Goal: Navigation & Orientation: Understand site structure

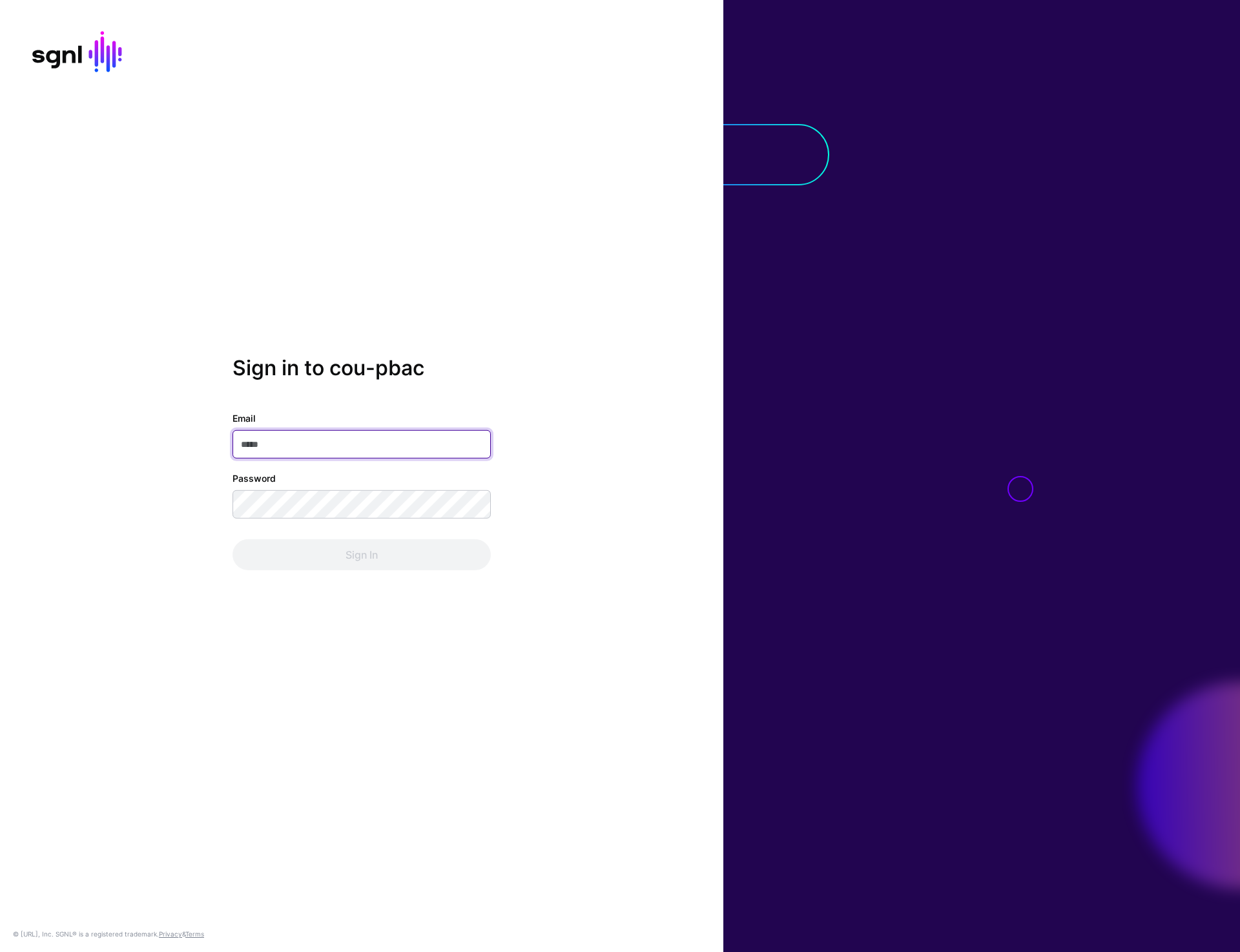
type input "**********"
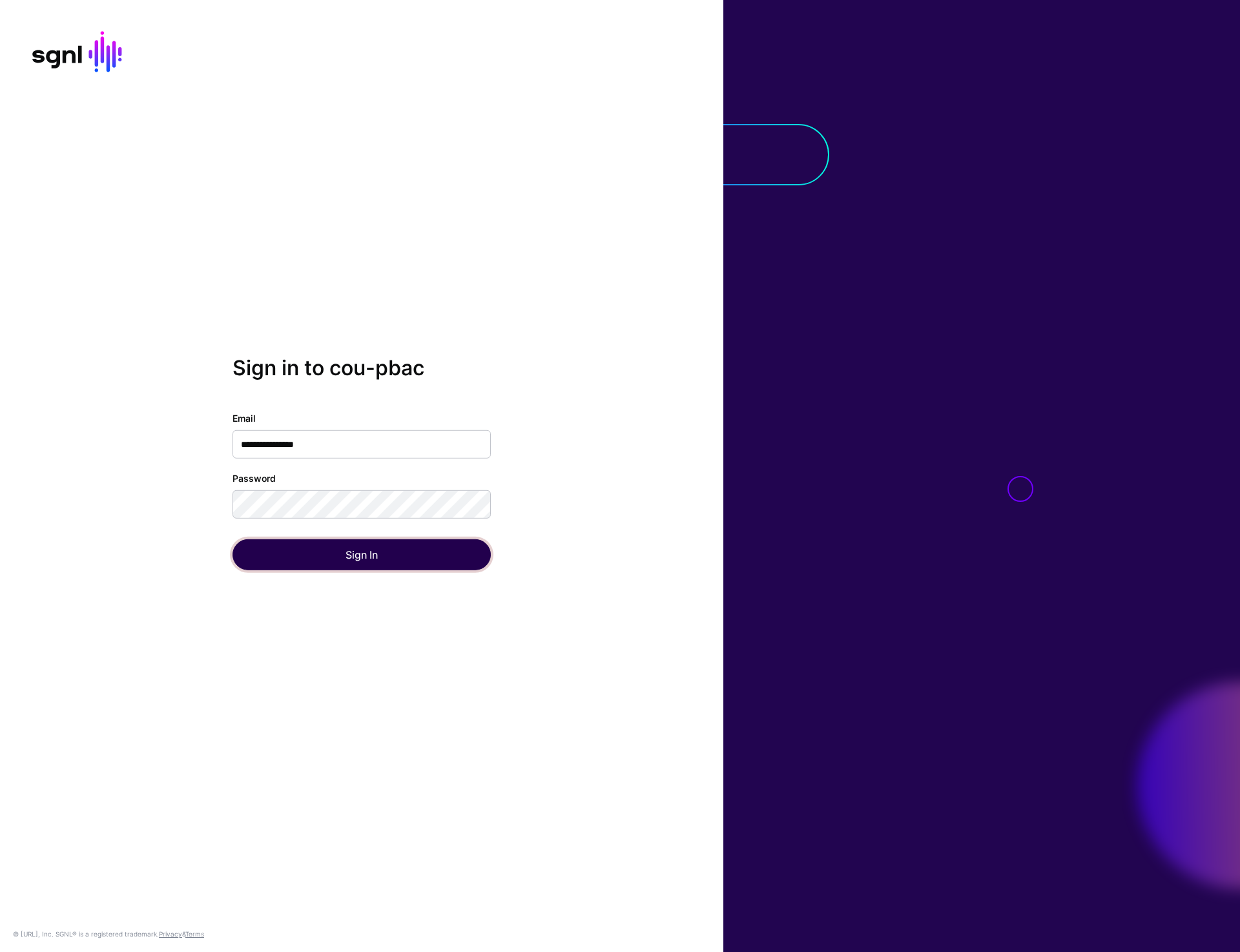
click at [349, 558] on button "Sign In" at bounding box center [362, 555] width 258 height 31
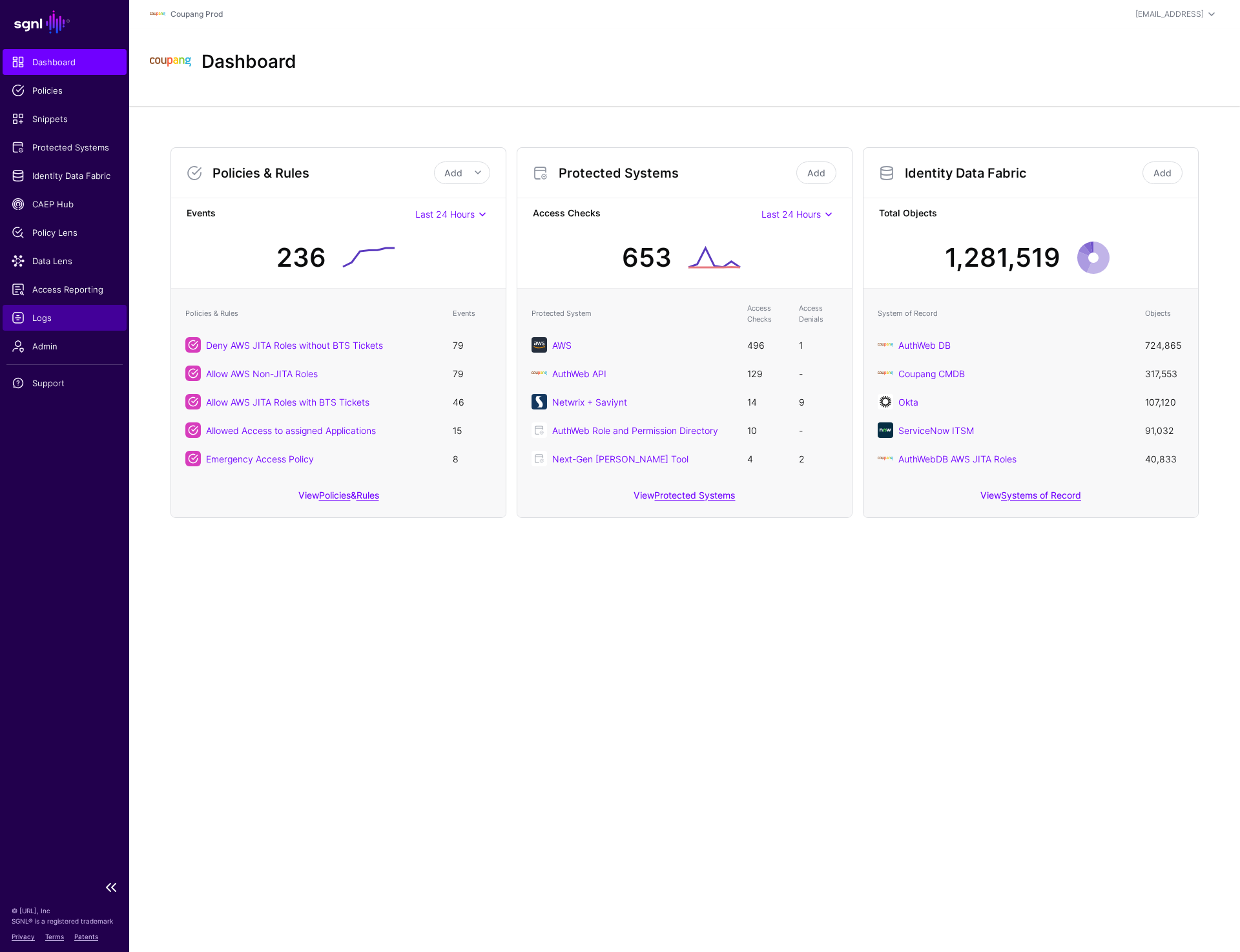
click at [64, 318] on span "Logs" at bounding box center [65, 317] width 106 height 13
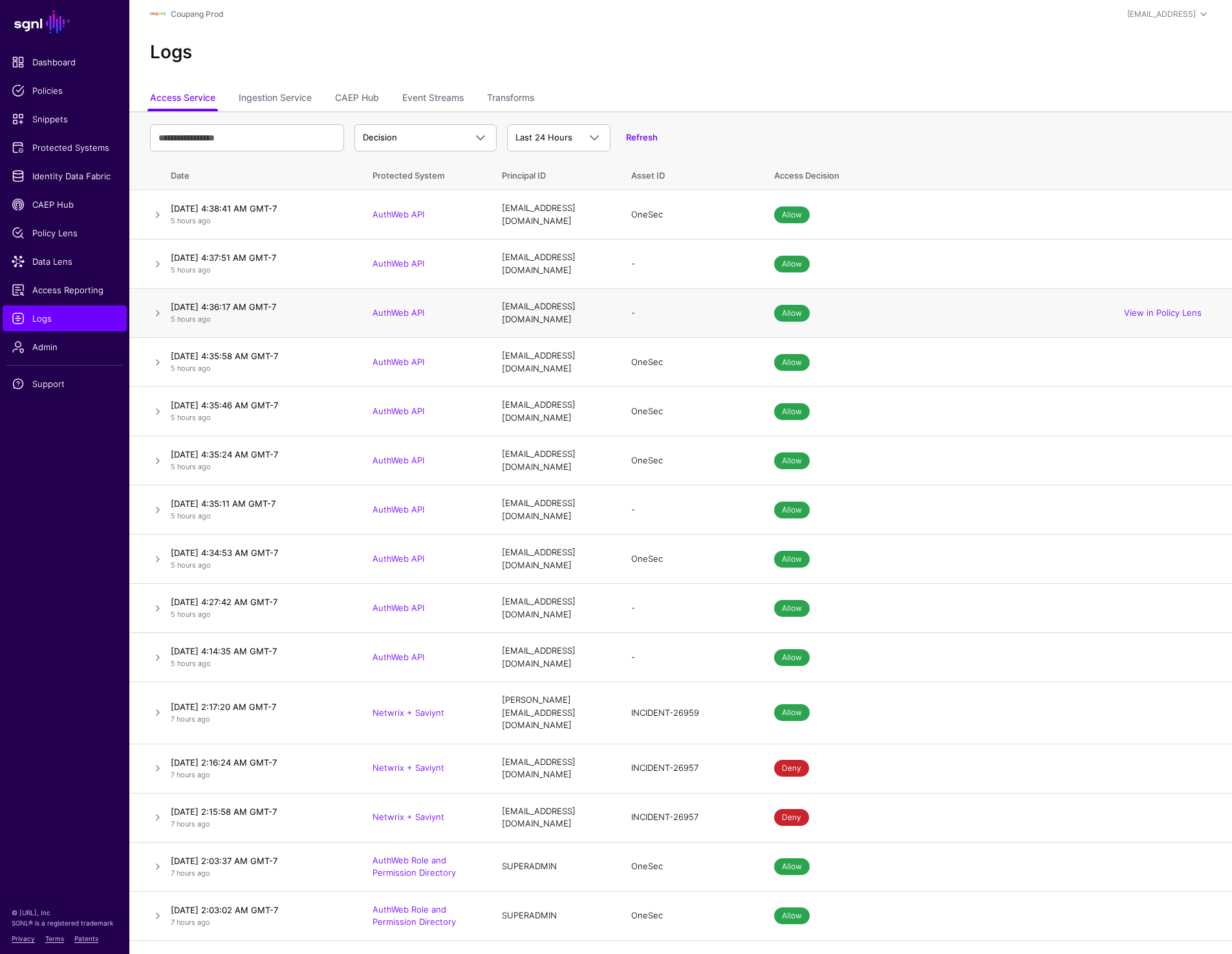
scroll to position [1, 0]
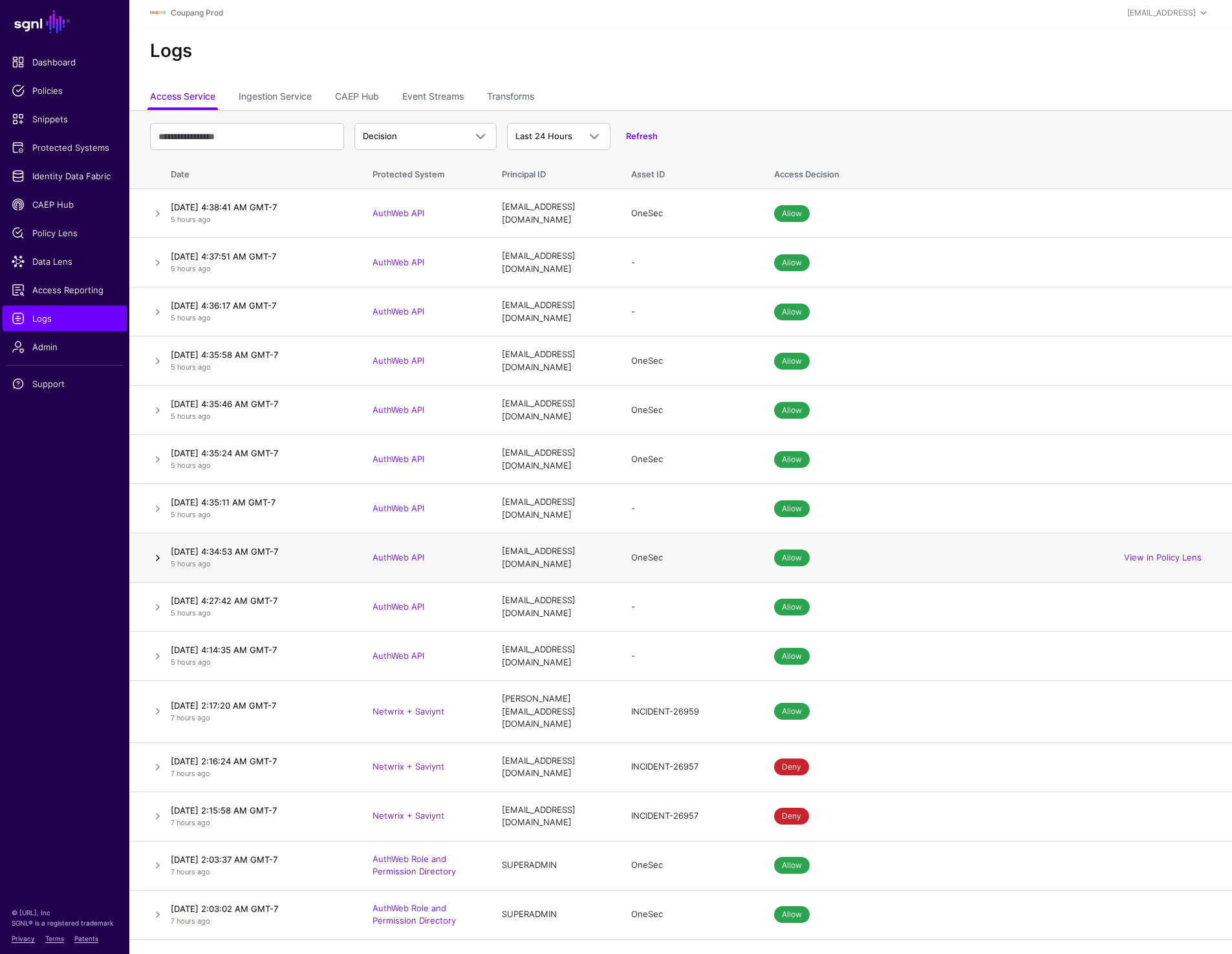
click at [154, 550] on link at bounding box center [157, 557] width 16 height 16
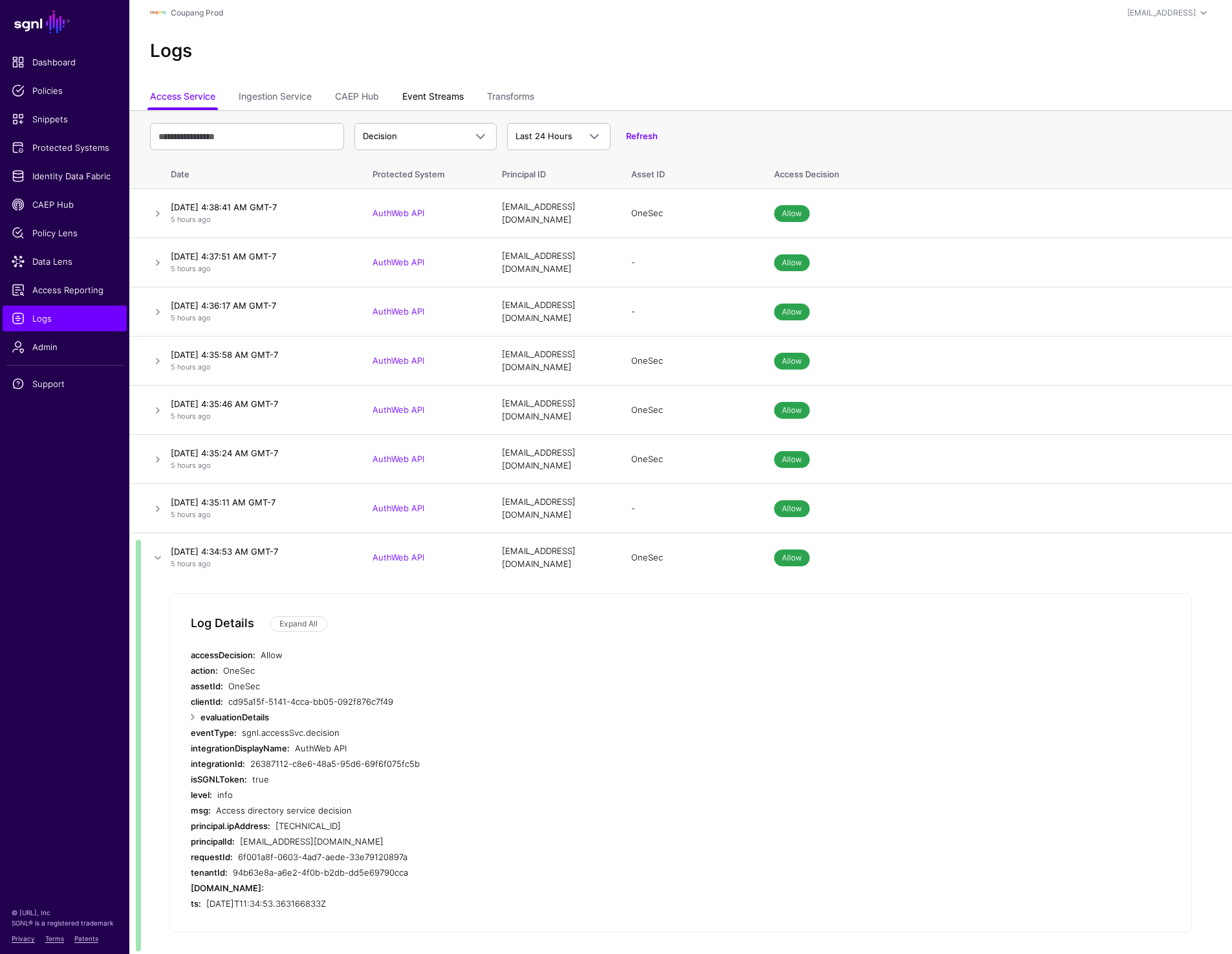
click at [426, 98] on link "Event Streams" at bounding box center [433, 97] width 62 height 25
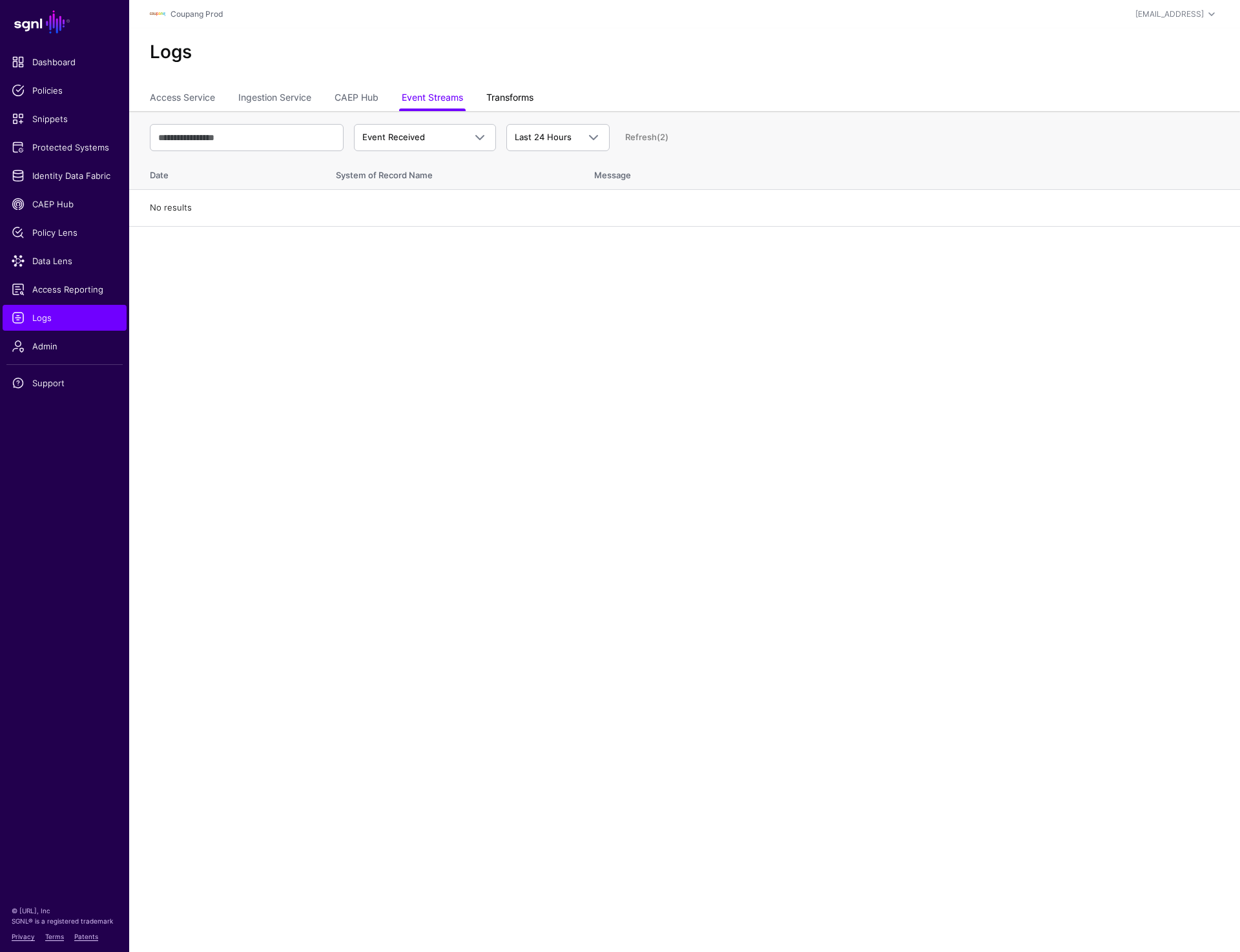
click at [521, 98] on link "Transforms" at bounding box center [510, 99] width 47 height 24
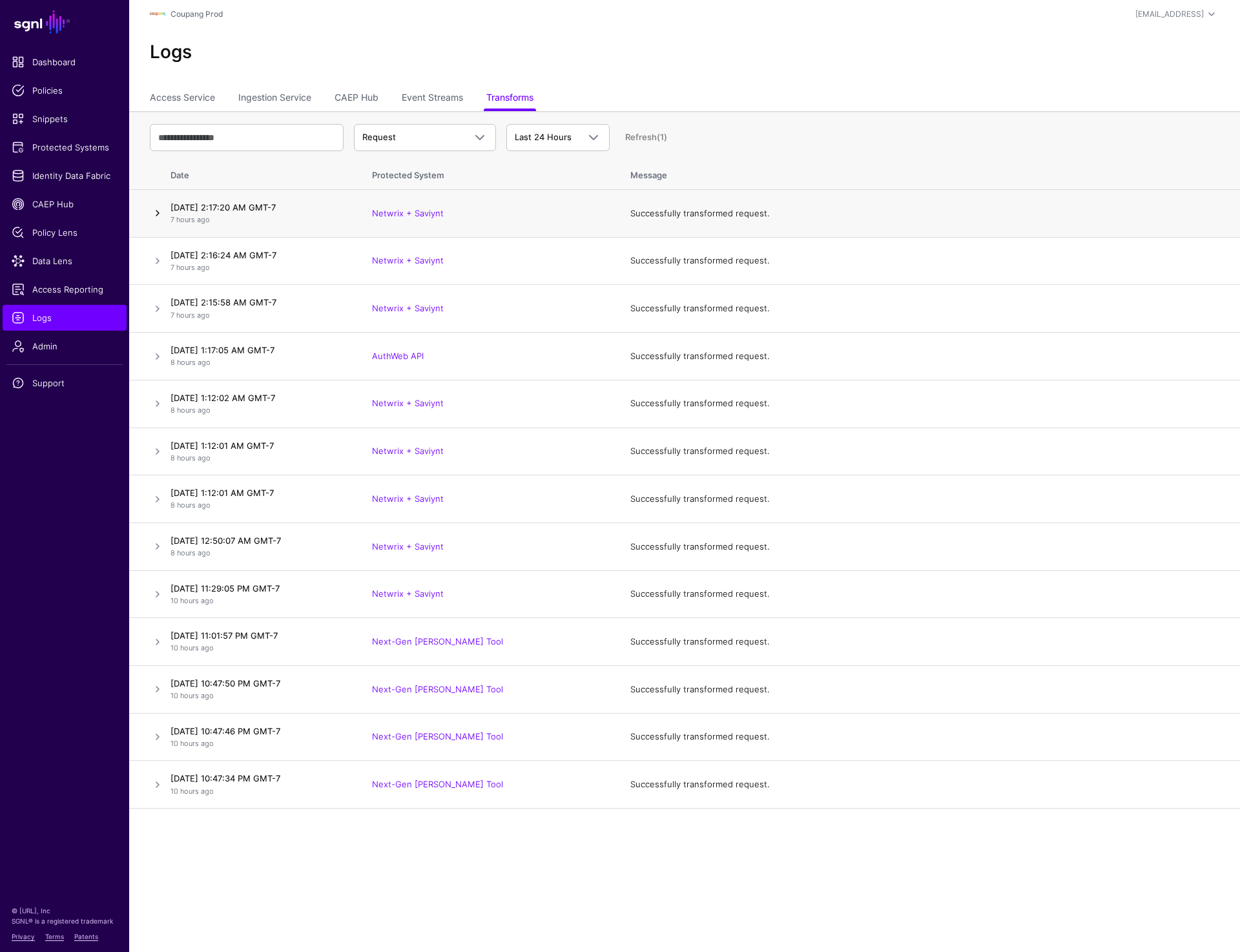
click at [159, 211] on link at bounding box center [157, 213] width 16 height 16
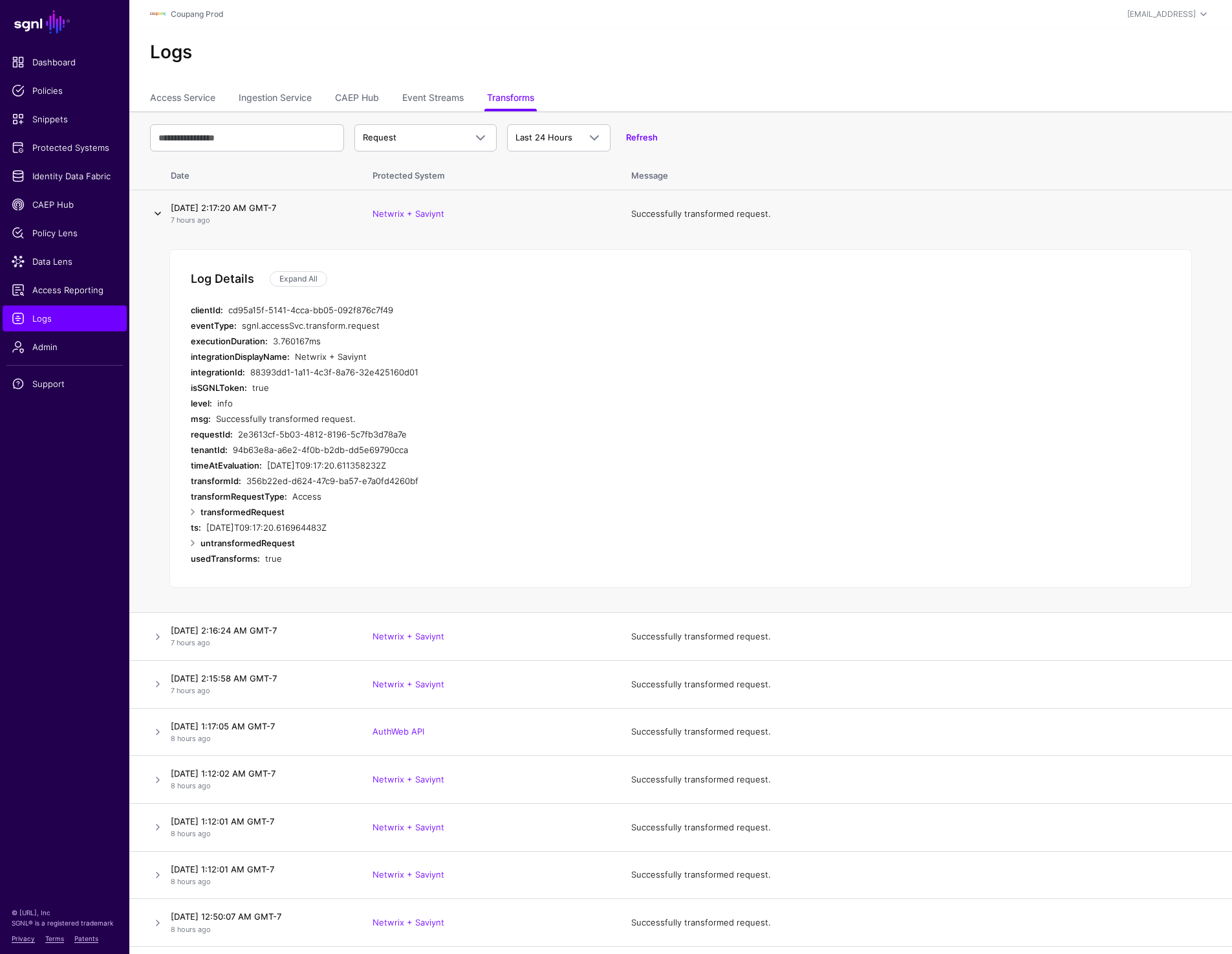
click at [160, 211] on link at bounding box center [157, 213] width 16 height 16
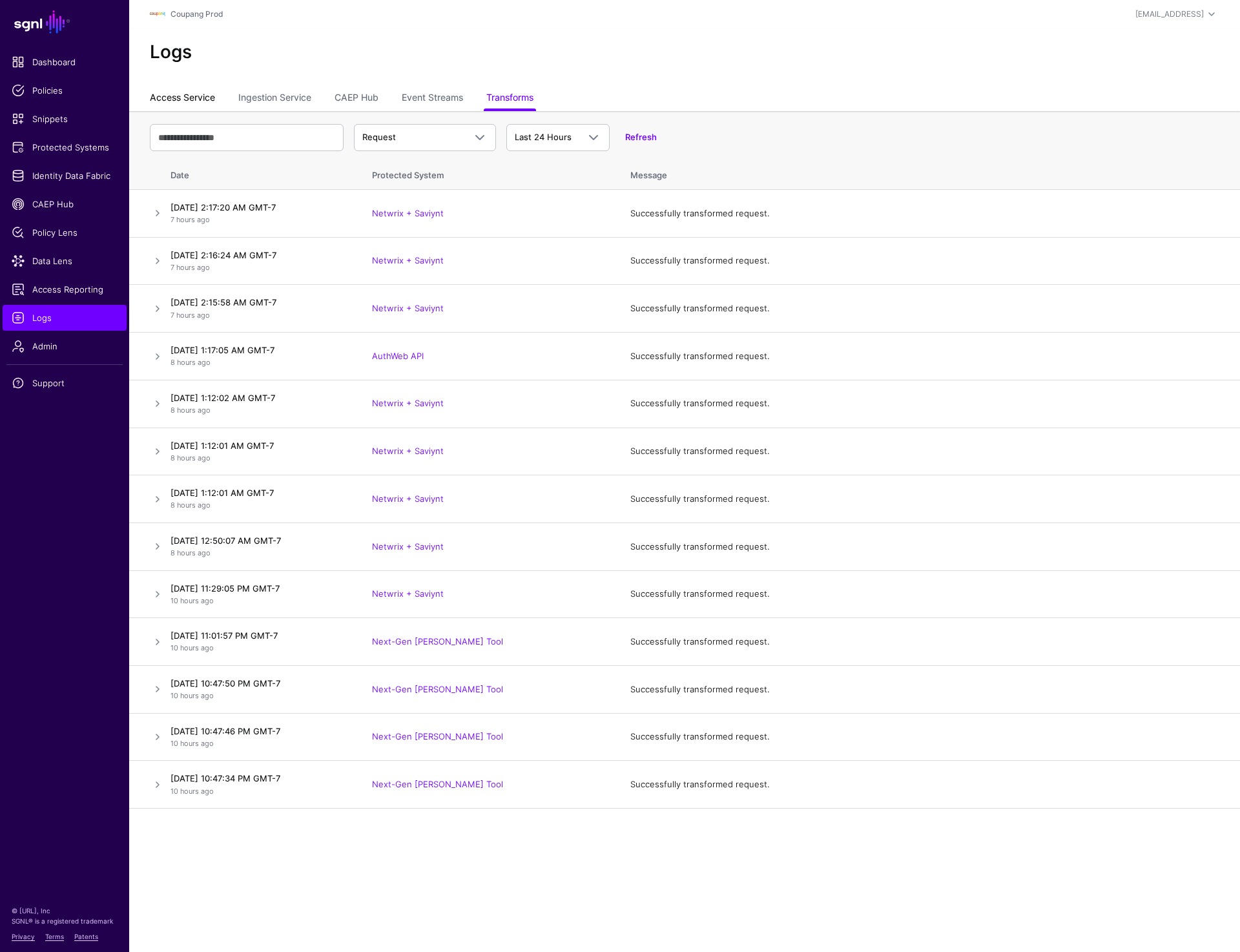
click at [185, 103] on link "Access Service" at bounding box center [182, 99] width 65 height 24
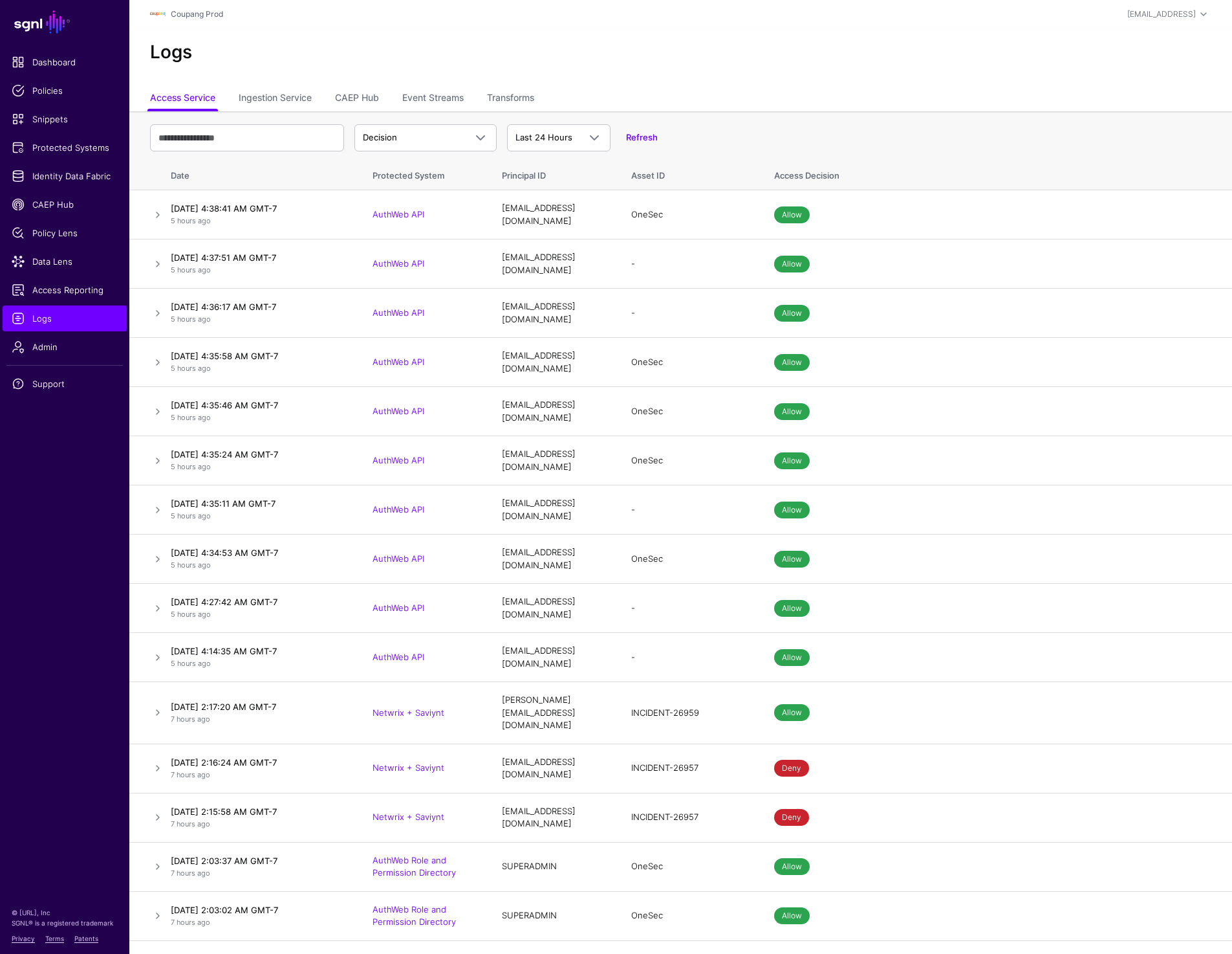
click at [775, 78] on div "Logs" at bounding box center [680, 57] width 1103 height 58
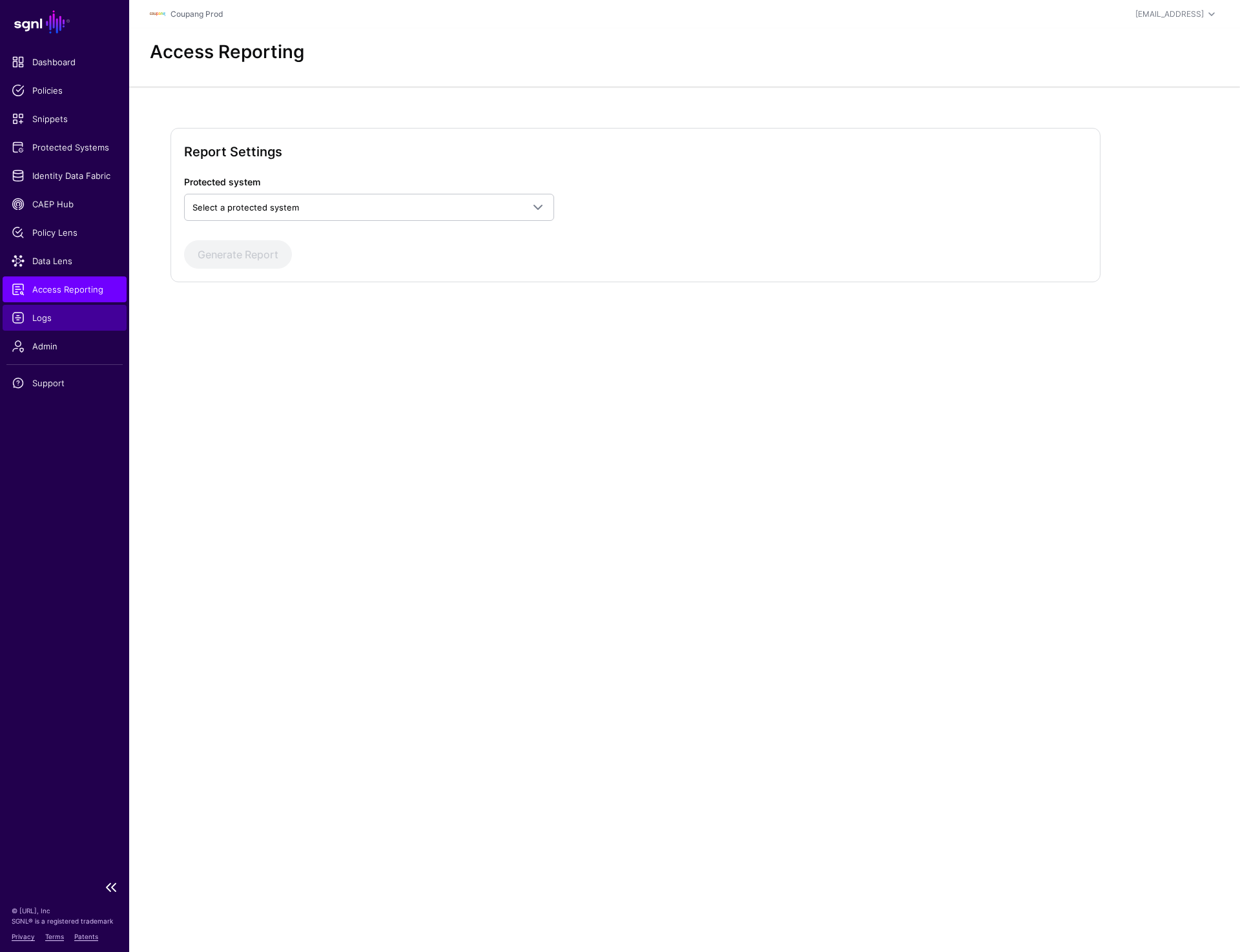
click at [60, 323] on span "Logs" at bounding box center [65, 317] width 106 height 13
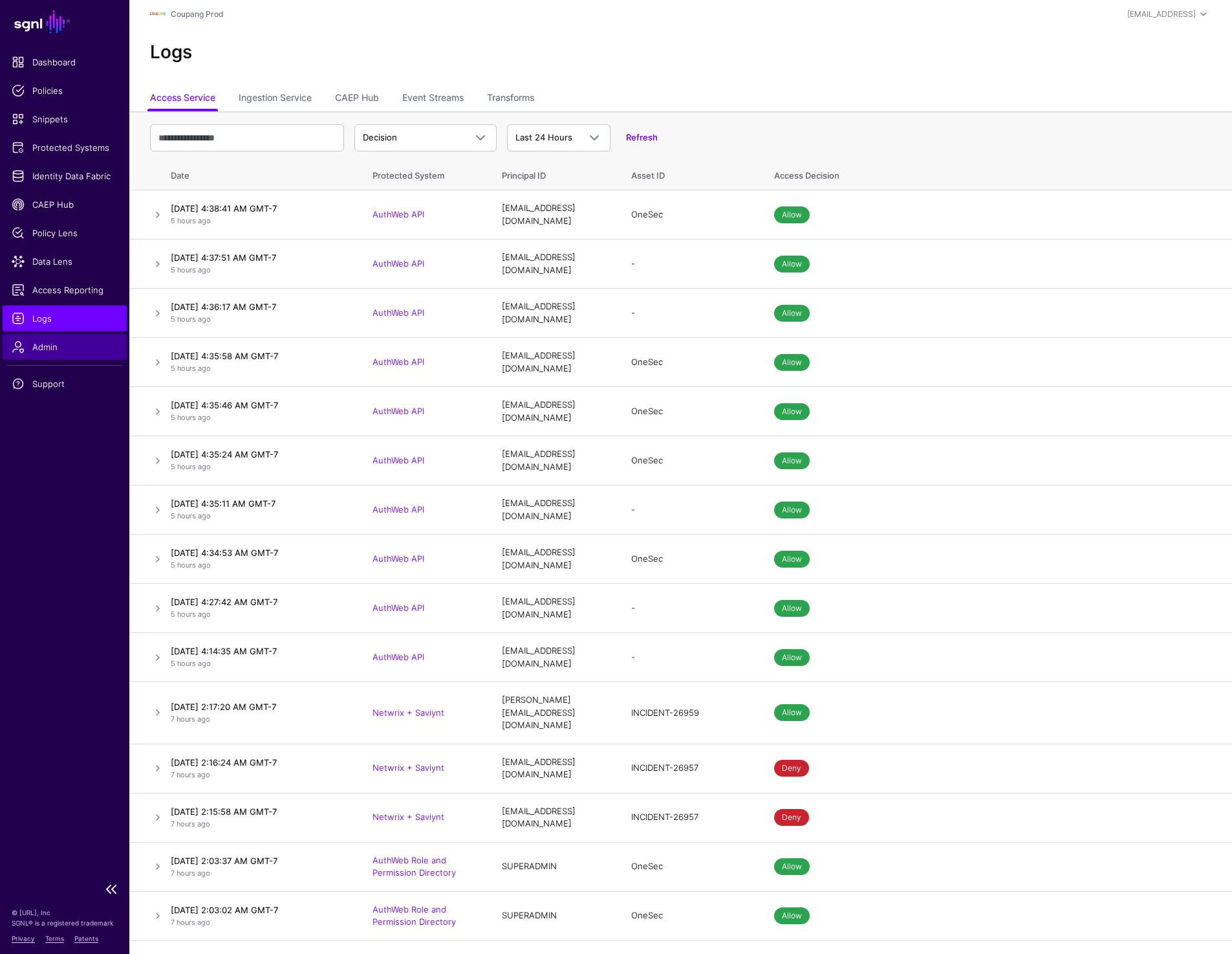
click at [50, 354] on link "Admin" at bounding box center [64, 346] width 124 height 26
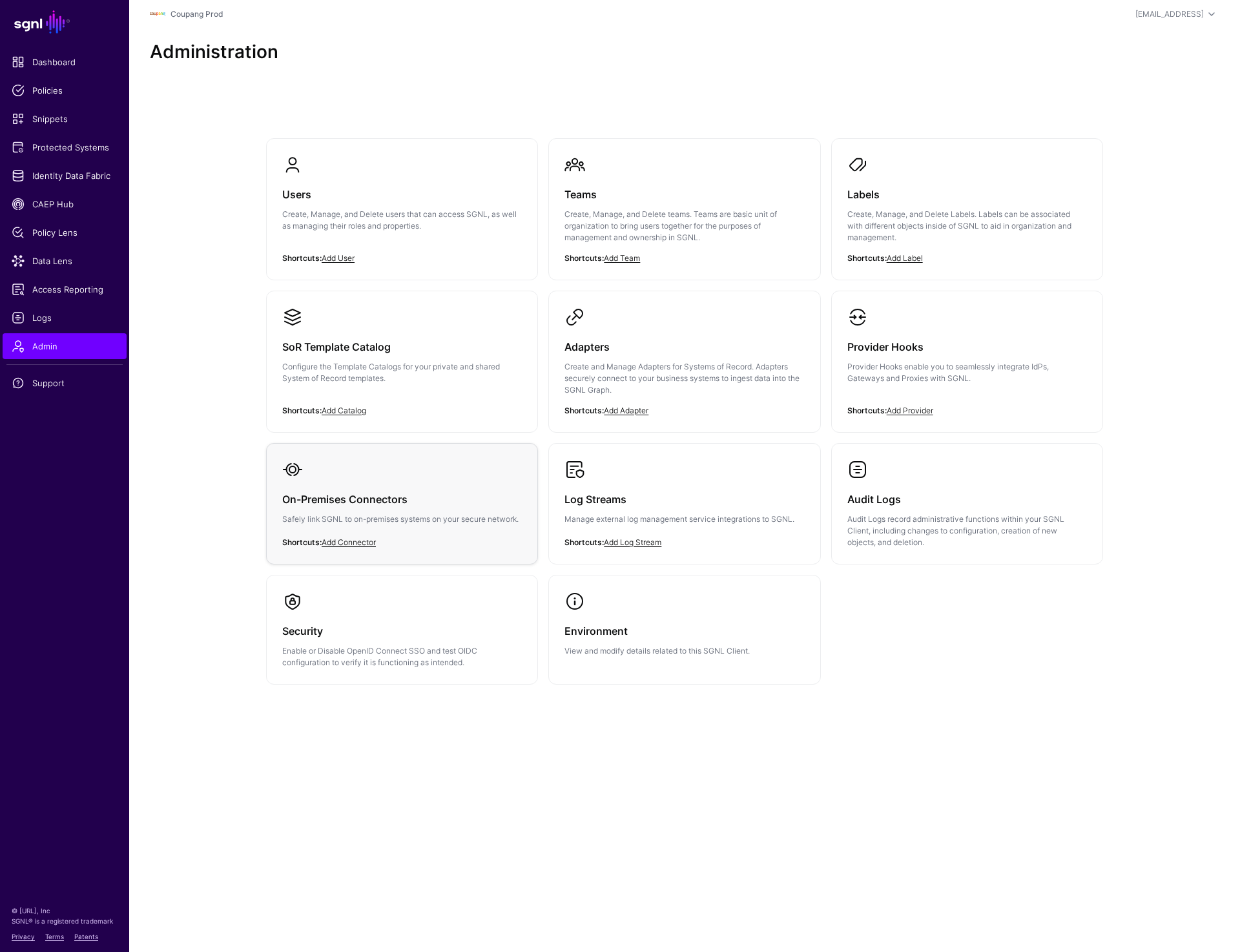
click at [406, 521] on p "Safely link SGNL to on-premises systems on your secure network." at bounding box center [402, 519] width 240 height 12
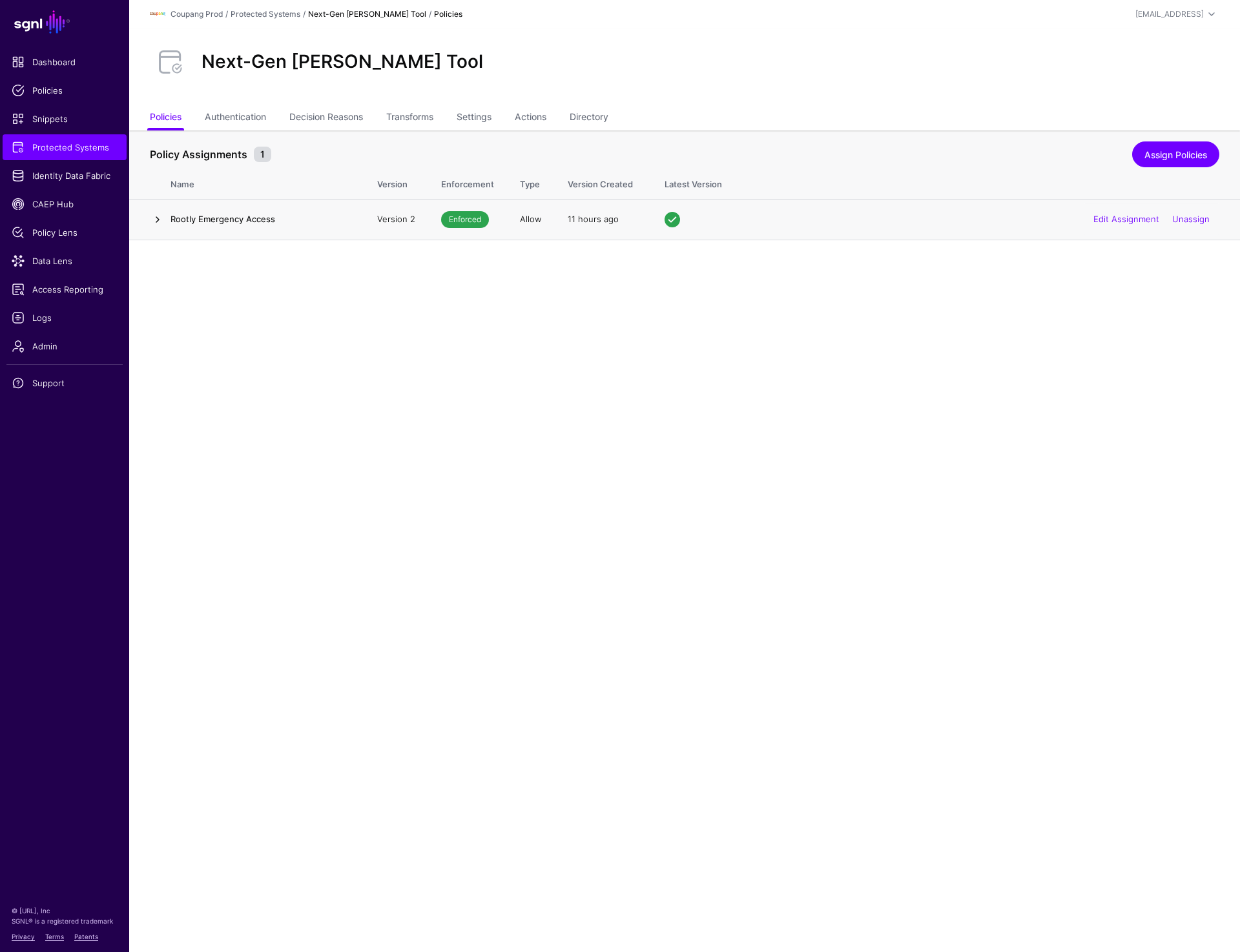
click at [155, 219] on link at bounding box center [157, 219] width 16 height 16
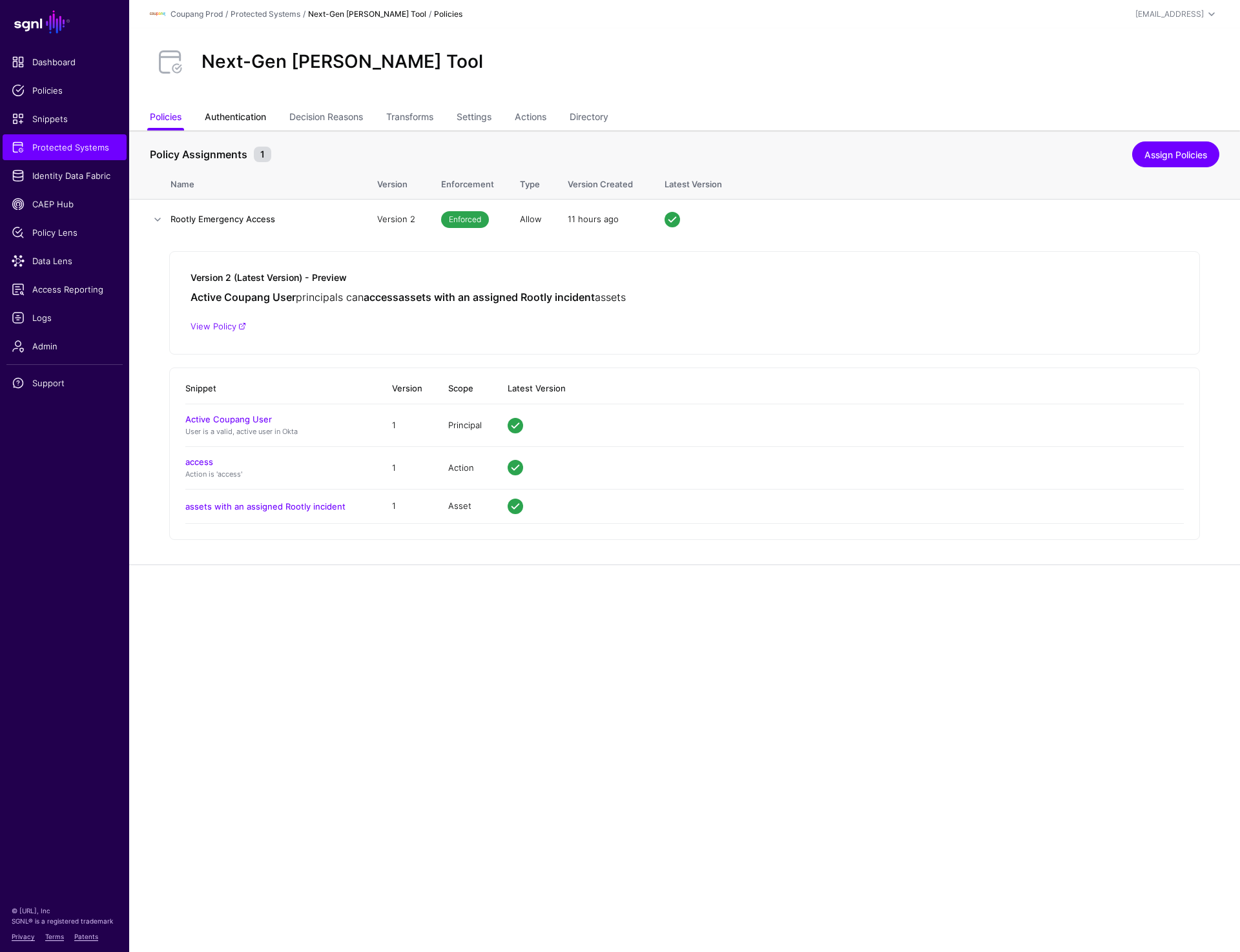
click at [228, 113] on link "Authentication" at bounding box center [235, 118] width 62 height 24
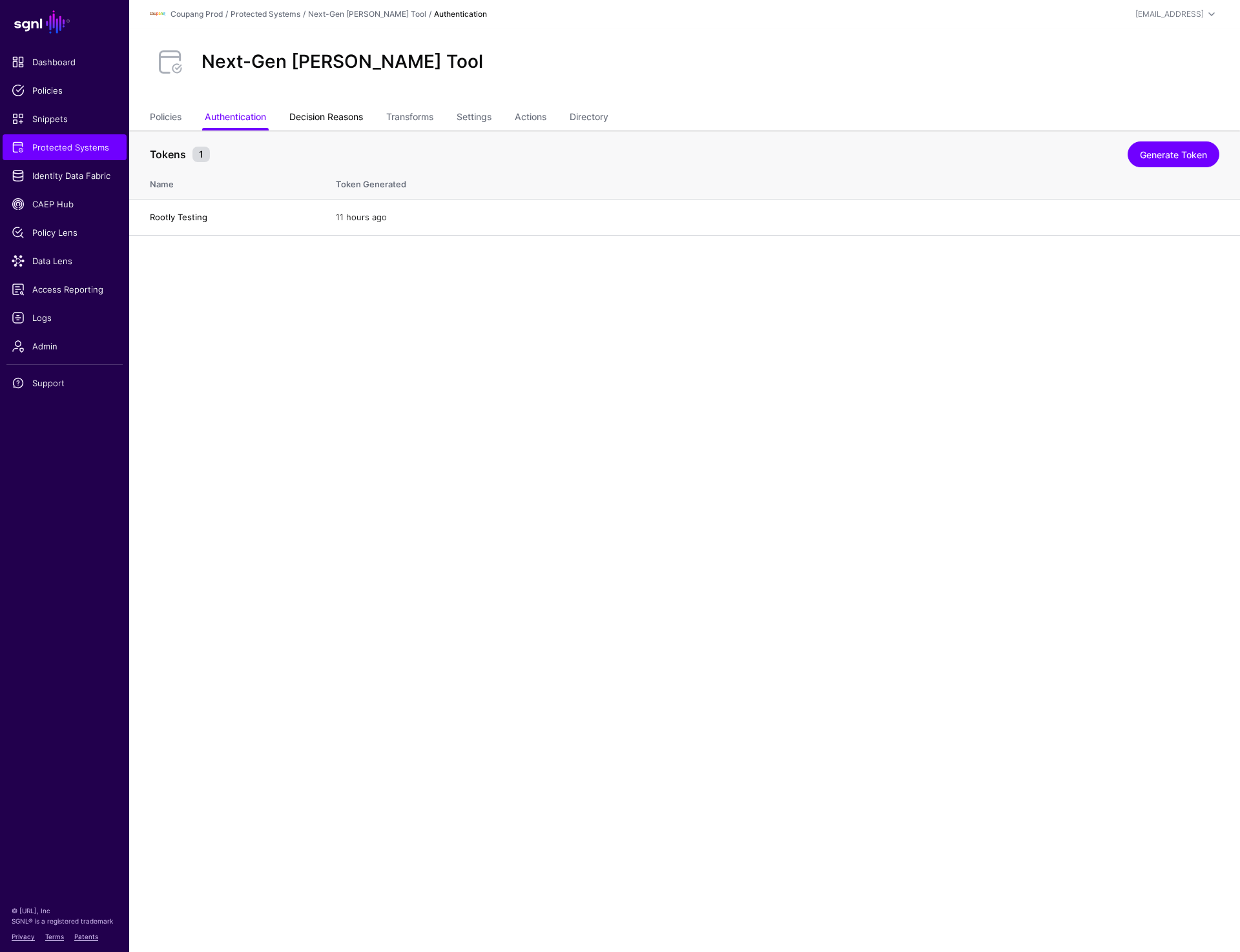
click at [352, 114] on link "Decision Reasons" at bounding box center [326, 118] width 73 height 24
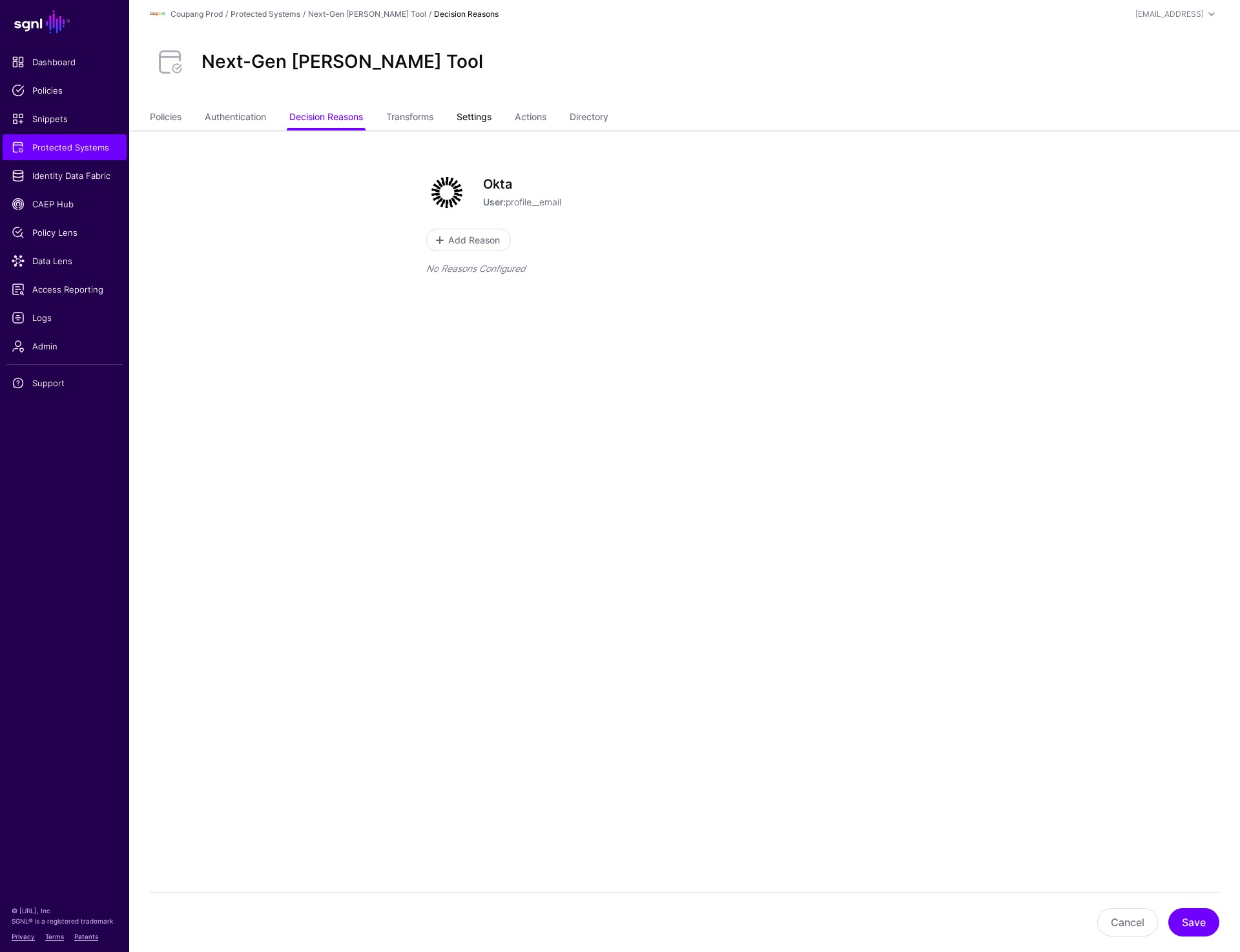
click at [472, 120] on link "Settings" at bounding box center [474, 118] width 35 height 24
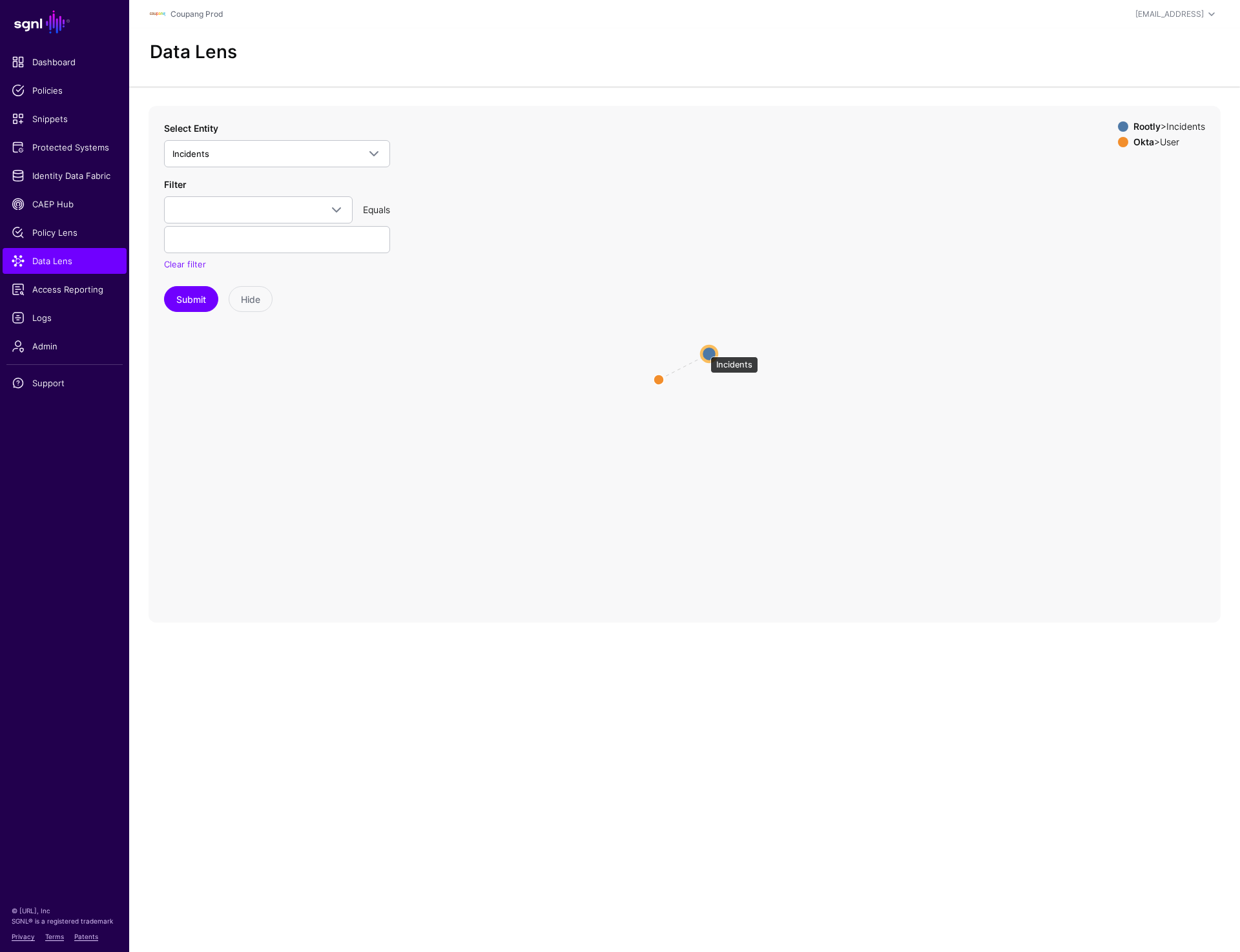
click at [704, 350] on circle at bounding box center [709, 353] width 16 height 16
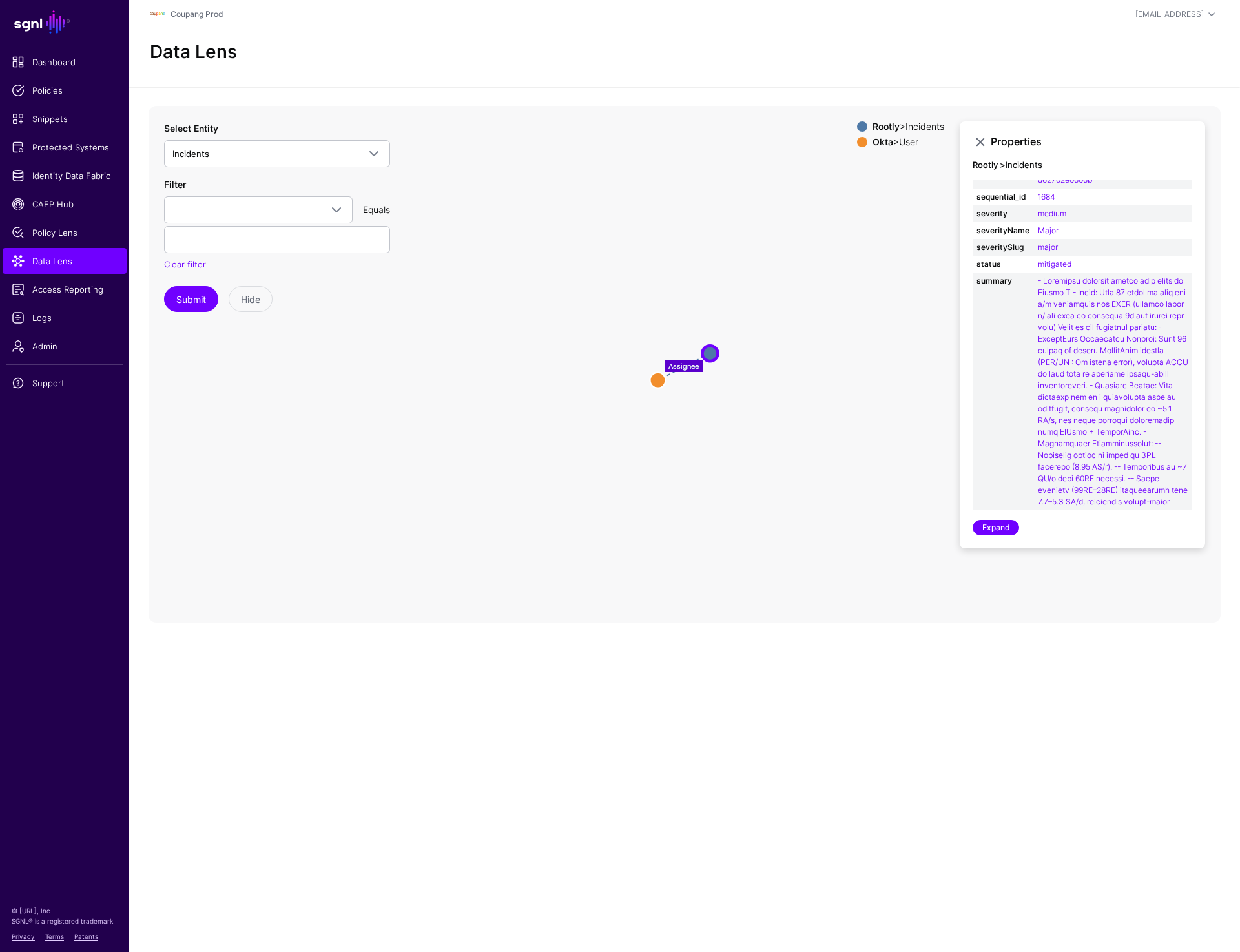
scroll to position [48, 0]
click at [338, 163] on link "Incidents" at bounding box center [277, 153] width 226 height 27
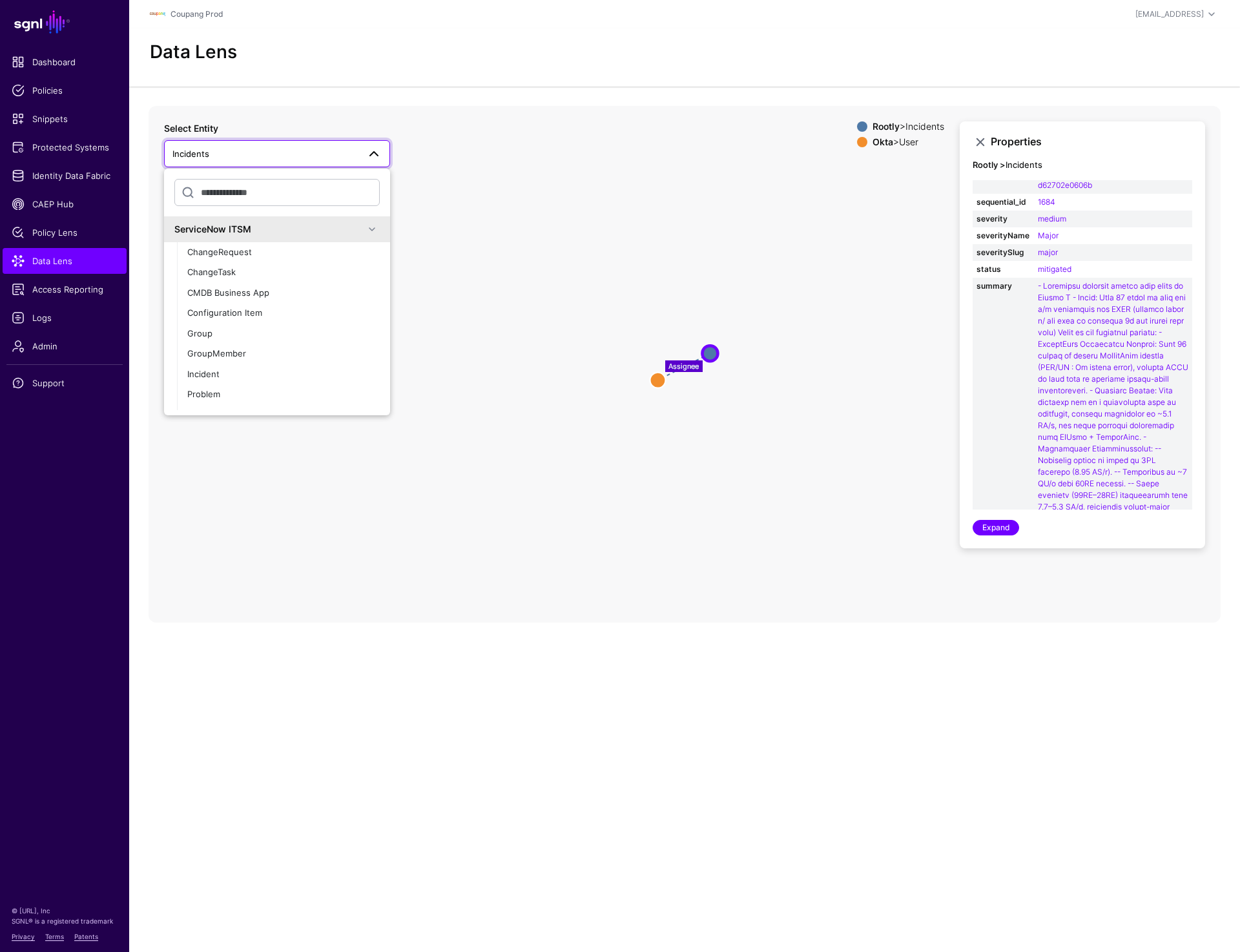
click at [520, 218] on icon "Assignee User User Incidents Incidents" at bounding box center [685, 364] width 1072 height 517
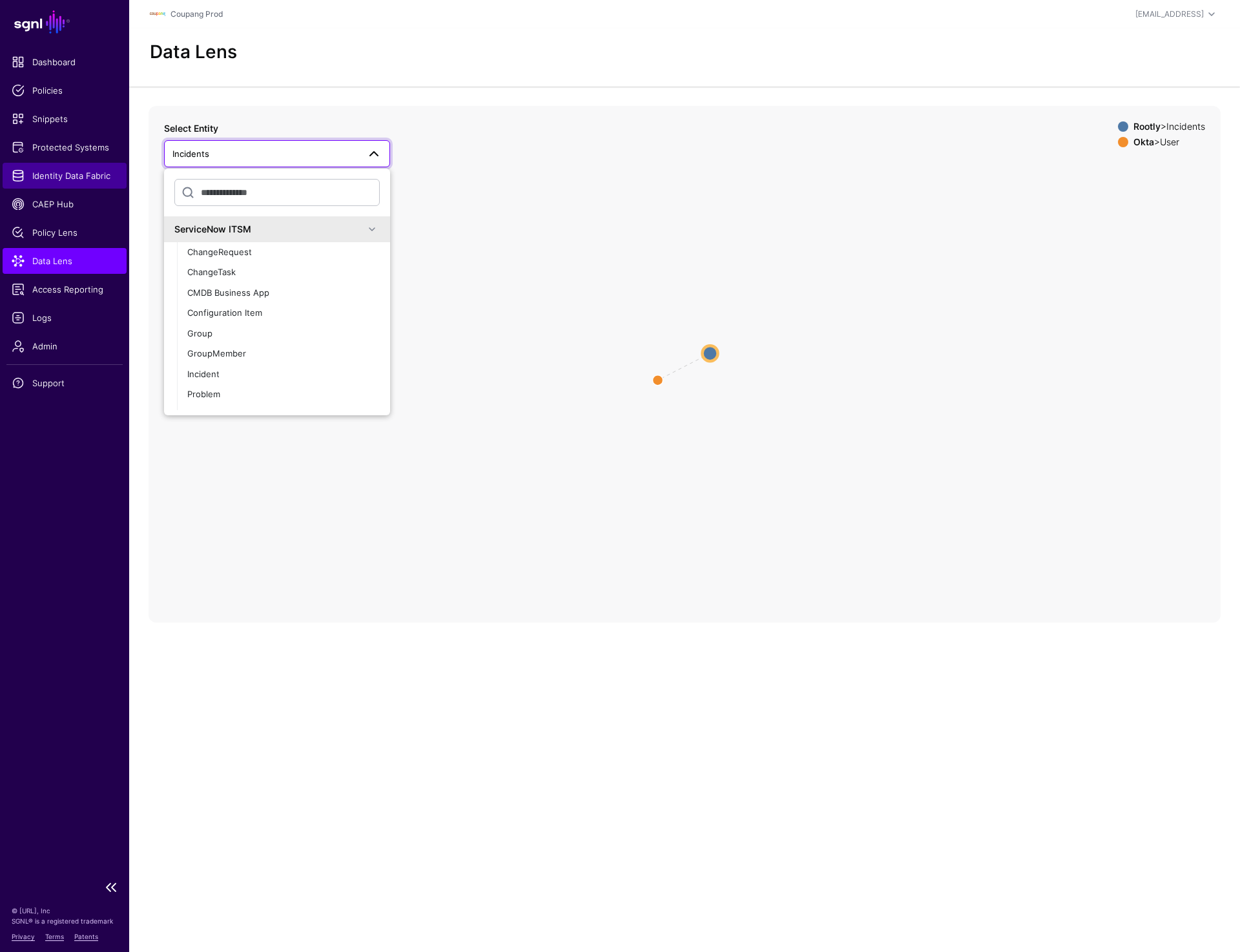
click at [53, 170] on span "Identity Data Fabric" at bounding box center [65, 175] width 106 height 13
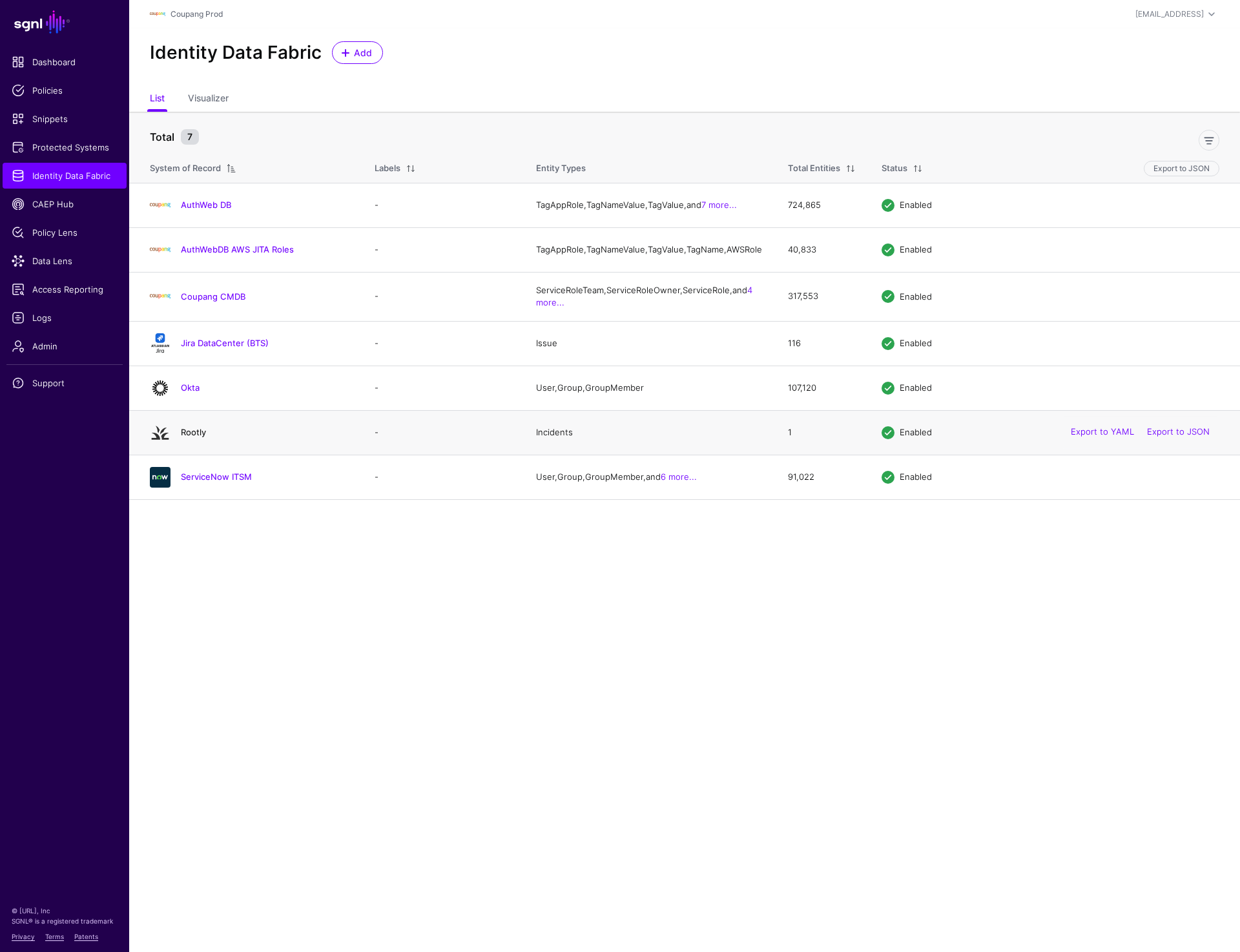
click at [191, 437] on link "Rootly" at bounding box center [194, 432] width 25 height 10
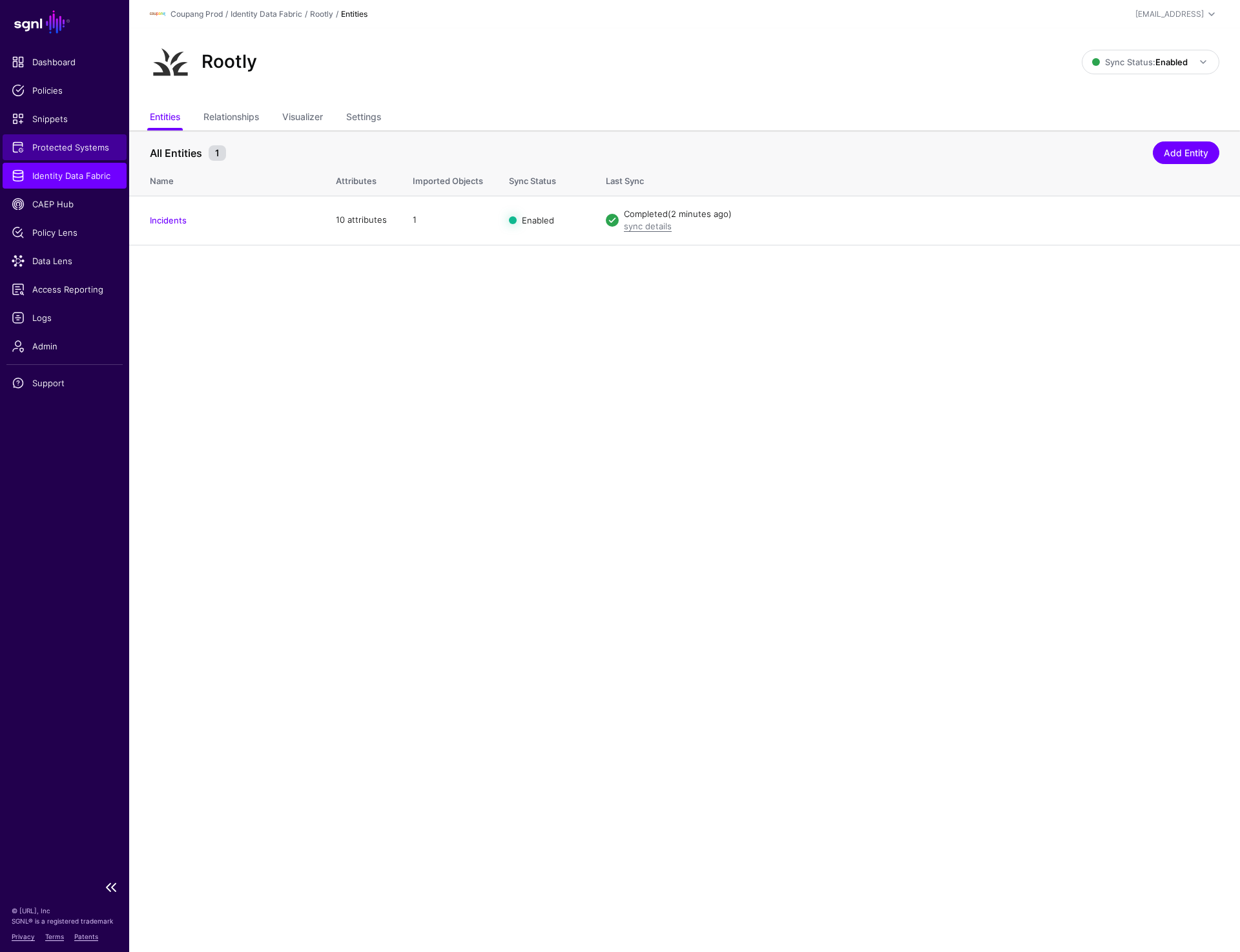
click at [68, 139] on link "Protected Systems" at bounding box center [64, 147] width 124 height 26
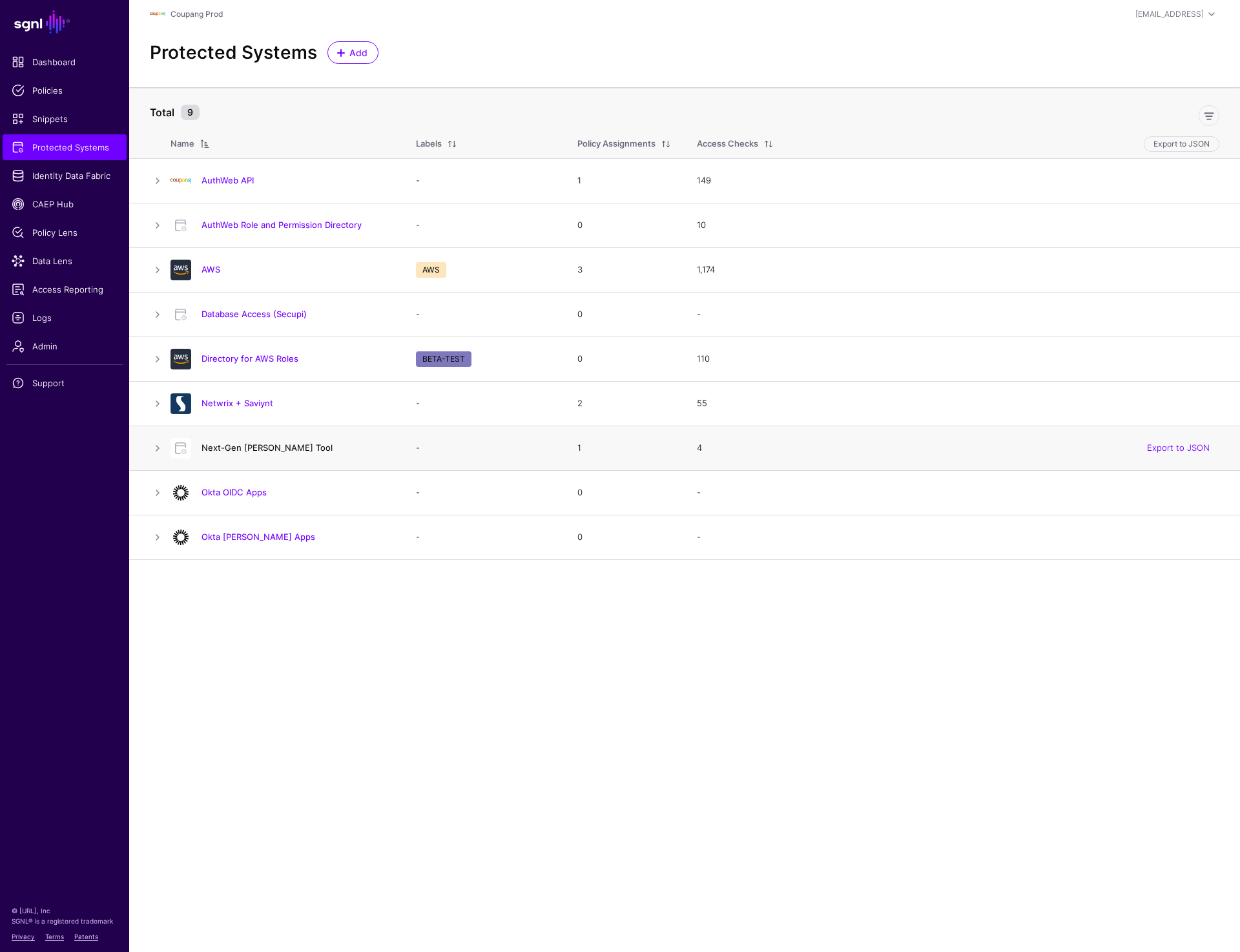
click at [225, 448] on link "Next-Gen [PERSON_NAME] Tool" at bounding box center [267, 448] width 131 height 10
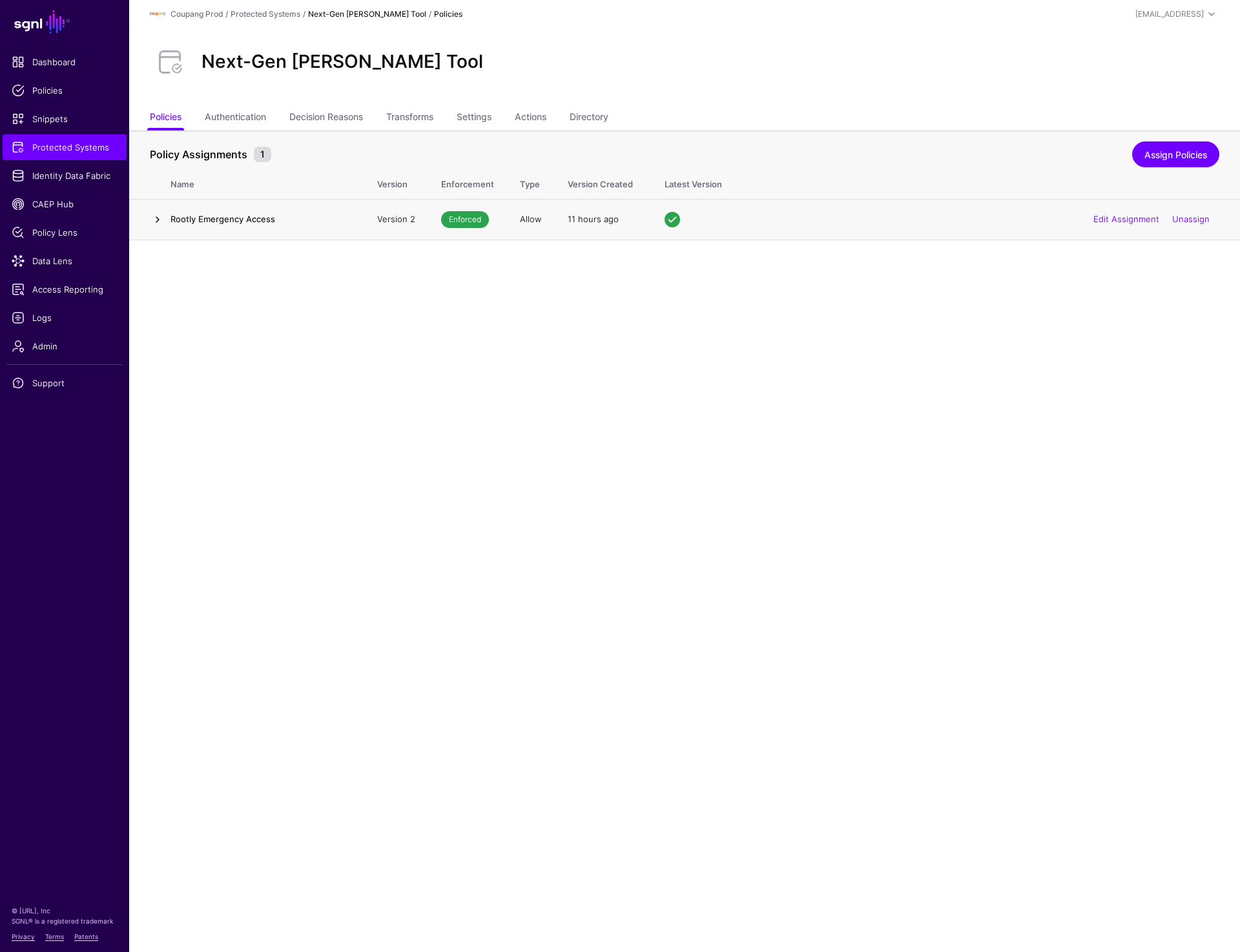
click at [154, 212] on link at bounding box center [157, 219] width 16 height 16
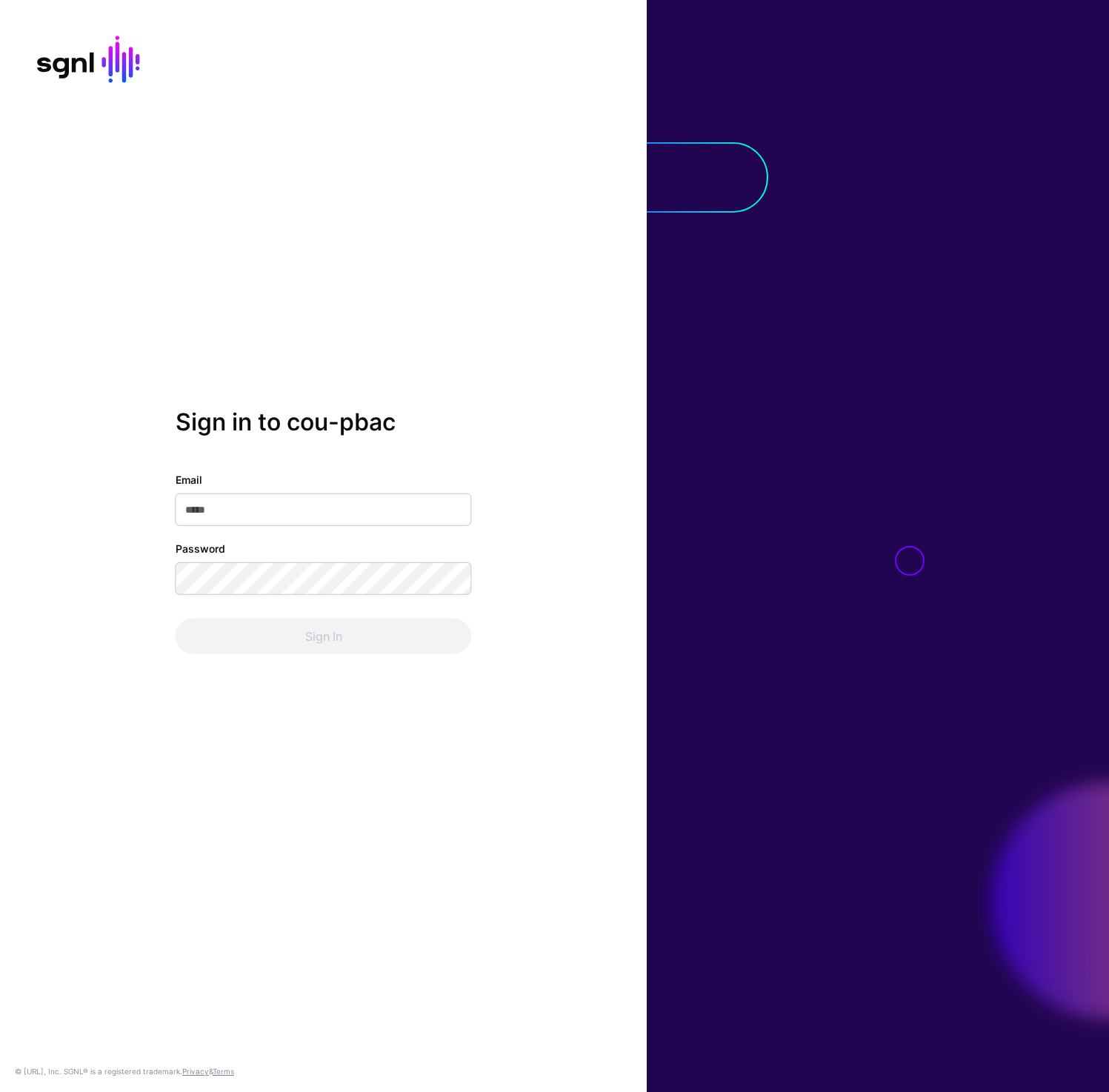
type input "**********"
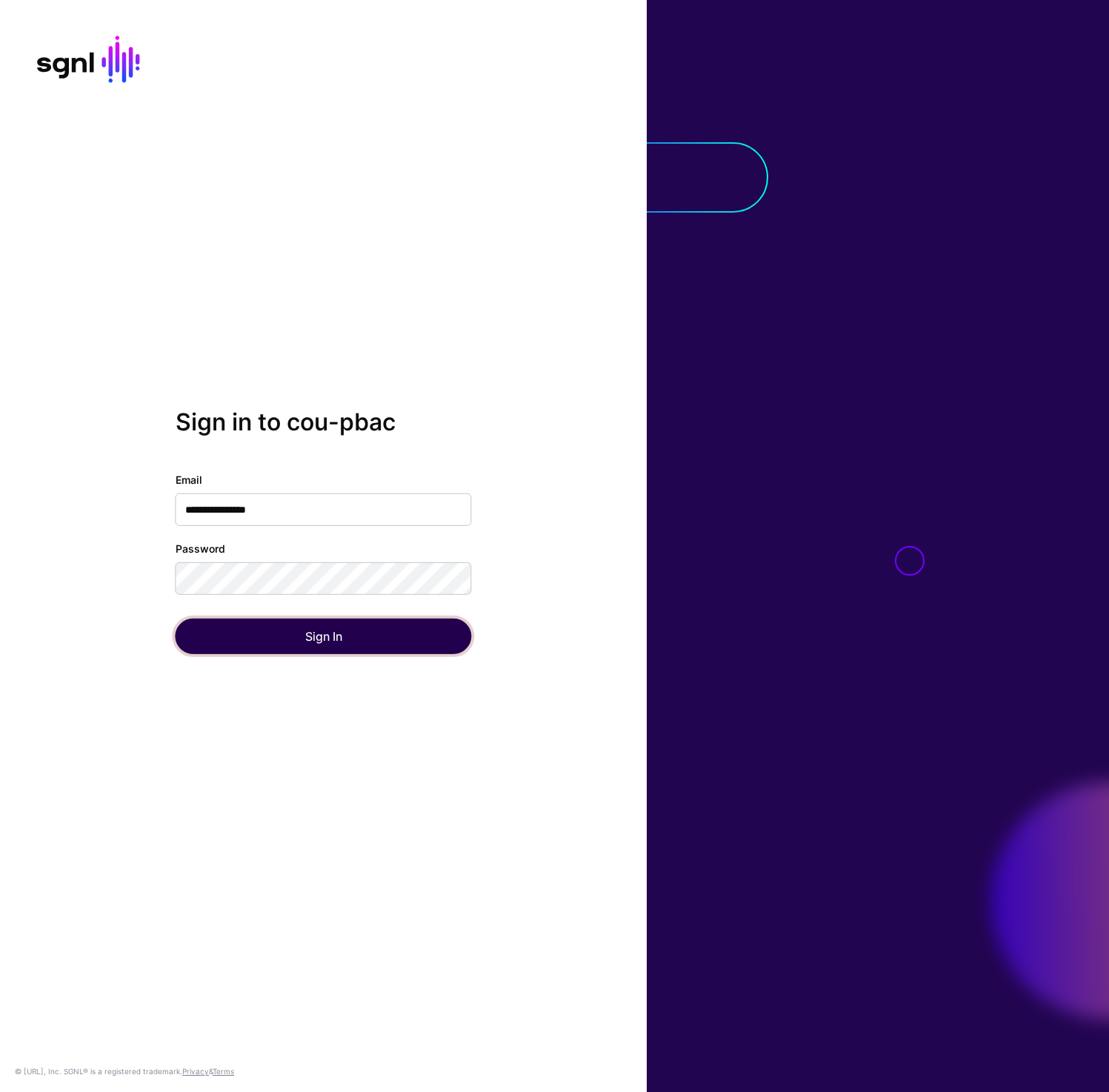
click at [327, 620] on button "Sign In" at bounding box center [323, 636] width 296 height 36
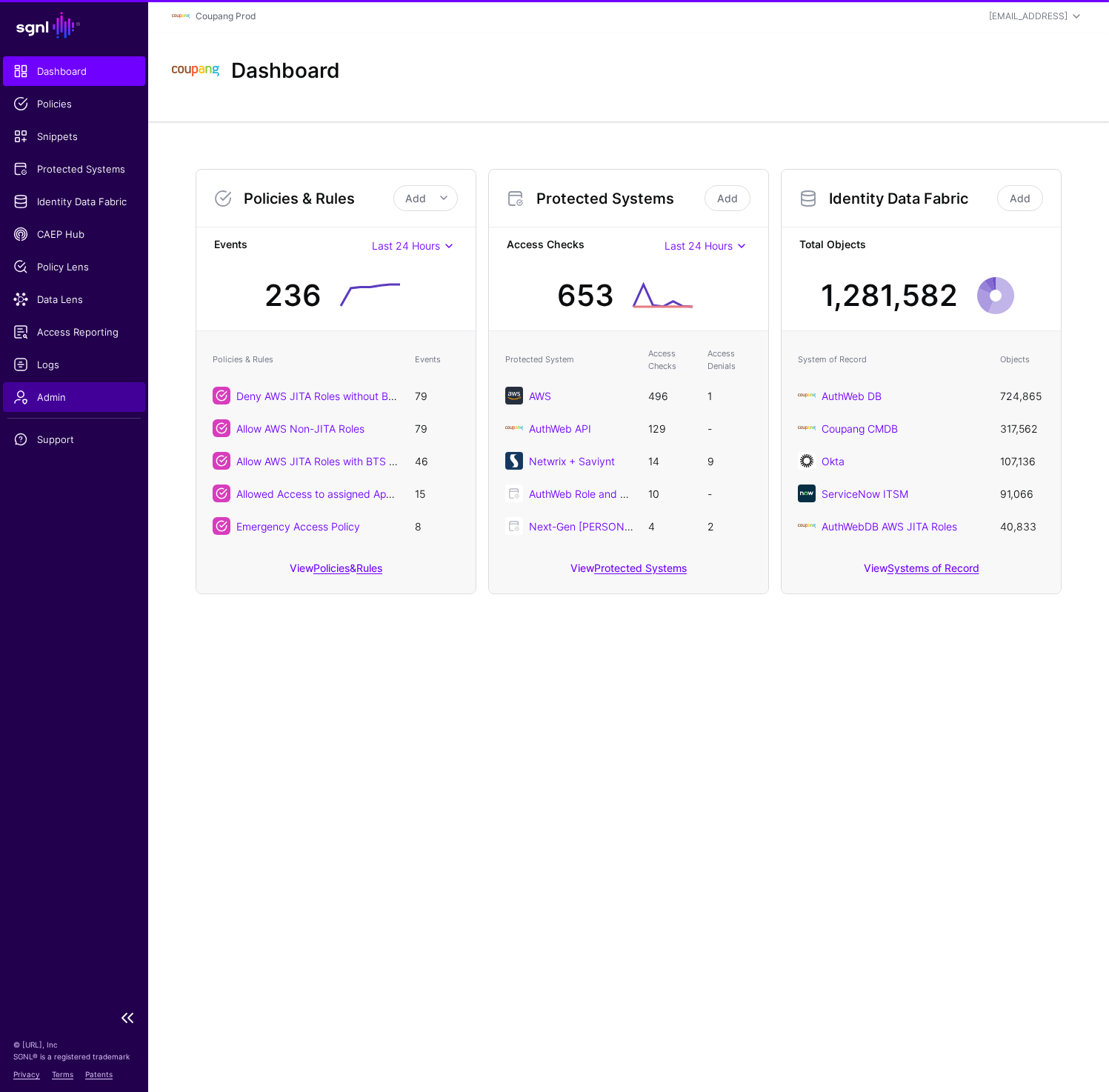
click at [61, 402] on span "Admin" at bounding box center [74, 396] width 122 height 14
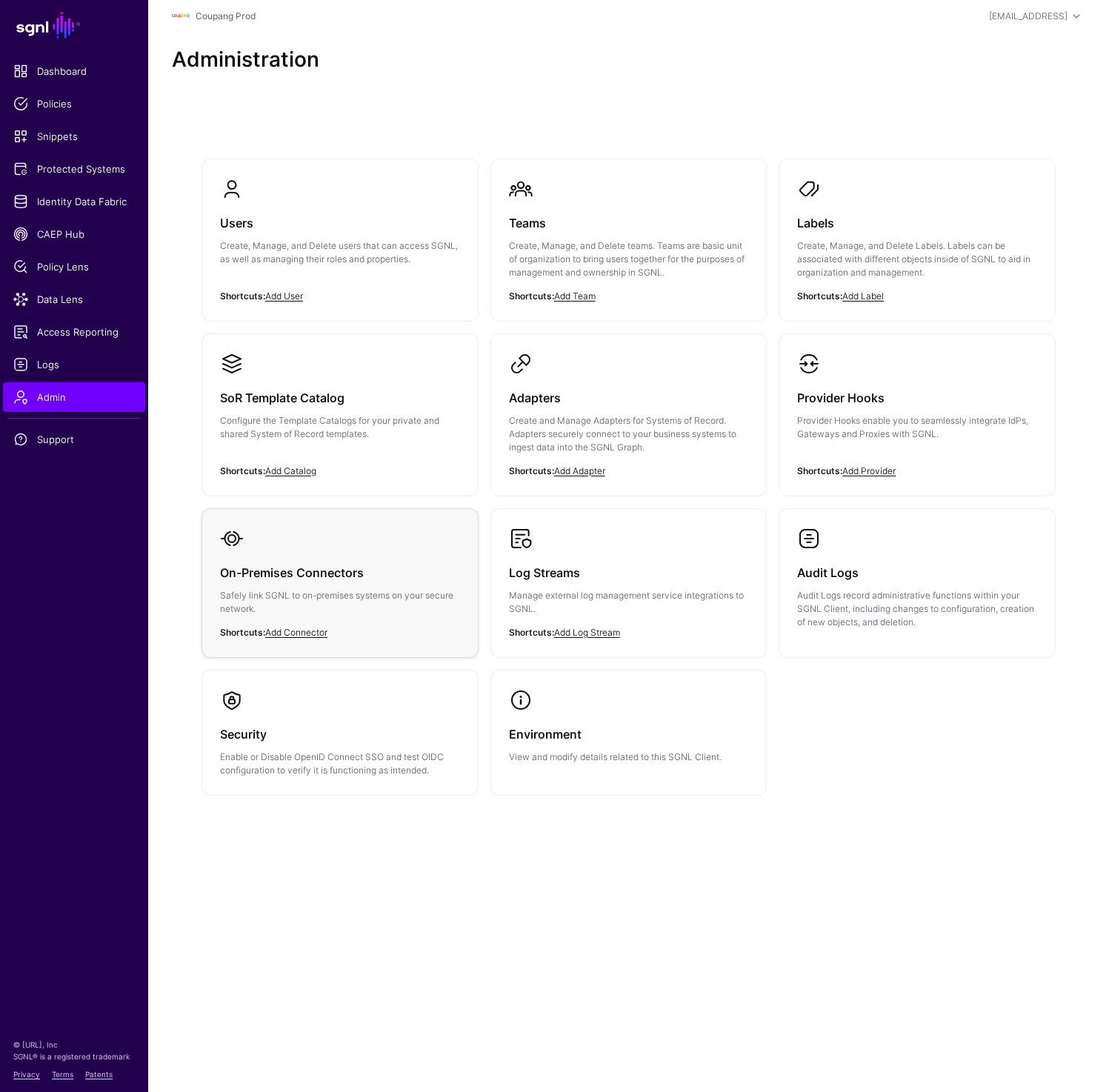
click at [326, 583] on div "On-Premises Connectors Safely link SGNL to on-premises systems on your secure n…" at bounding box center [340, 594] width 240 height 89
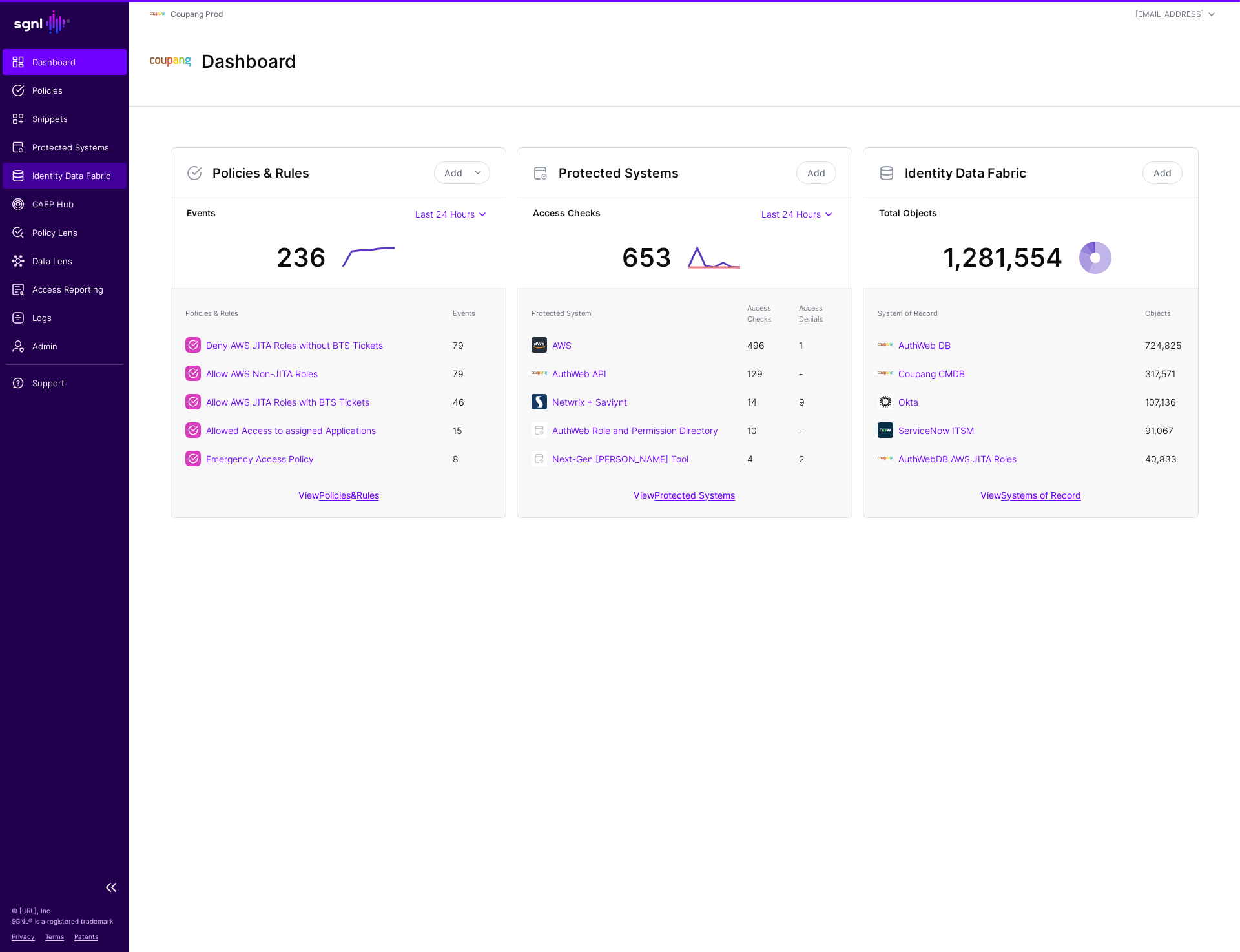
click at [59, 181] on span "Identity Data Fabric" at bounding box center [65, 175] width 106 height 13
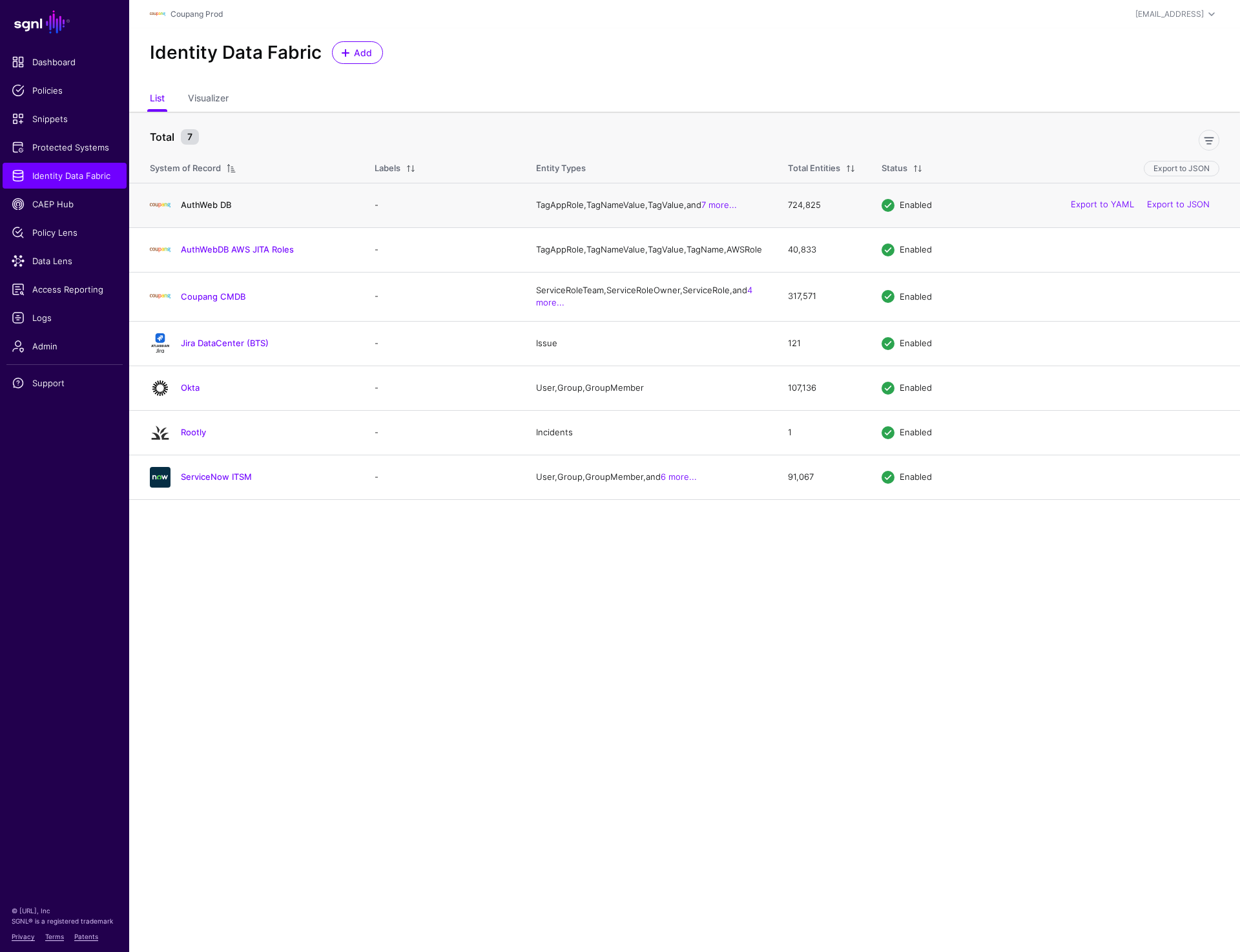
click at [222, 204] on link "AuthWeb DB" at bounding box center [206, 205] width 50 height 10
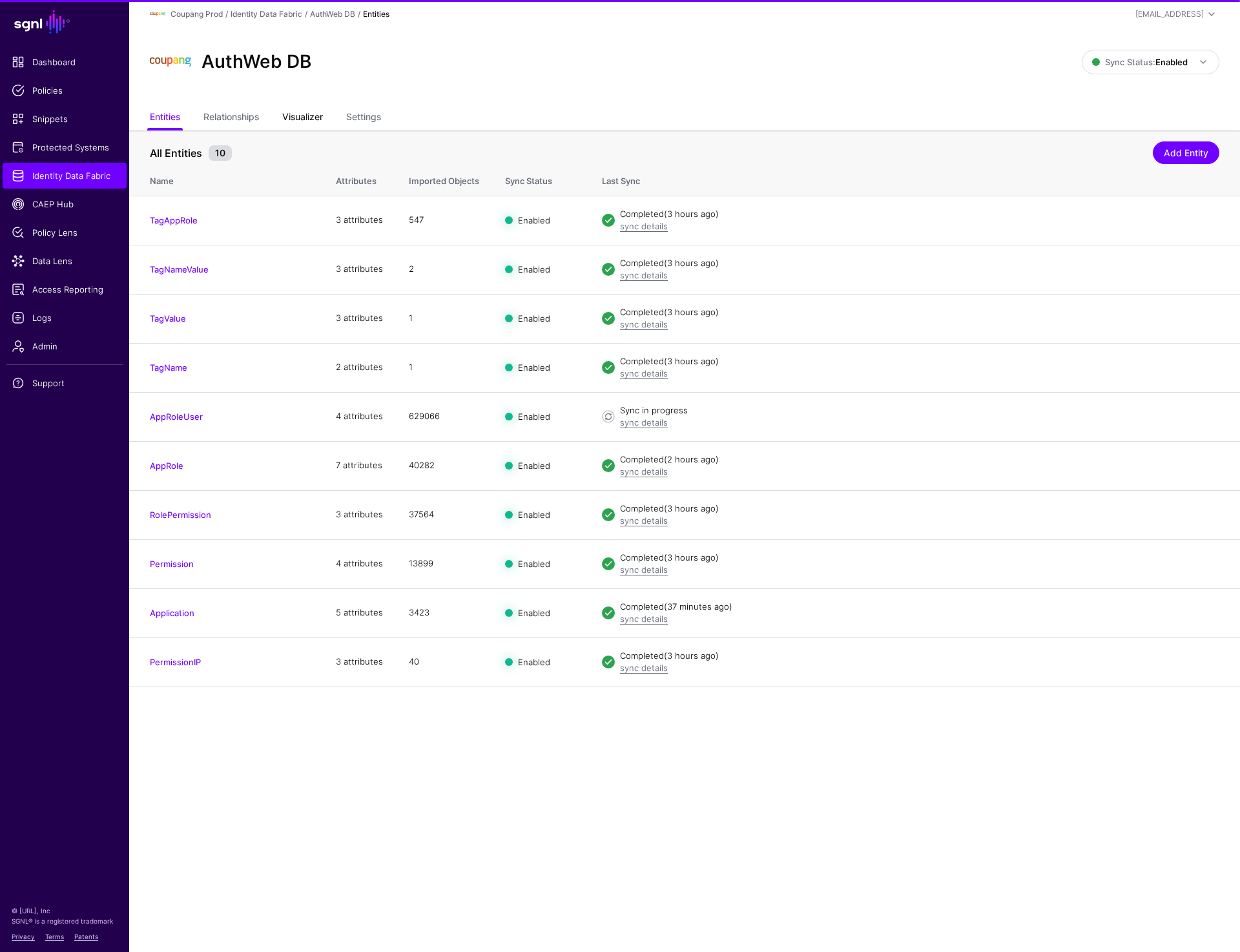
click at [299, 115] on link "Visualizer" at bounding box center [303, 118] width 41 height 24
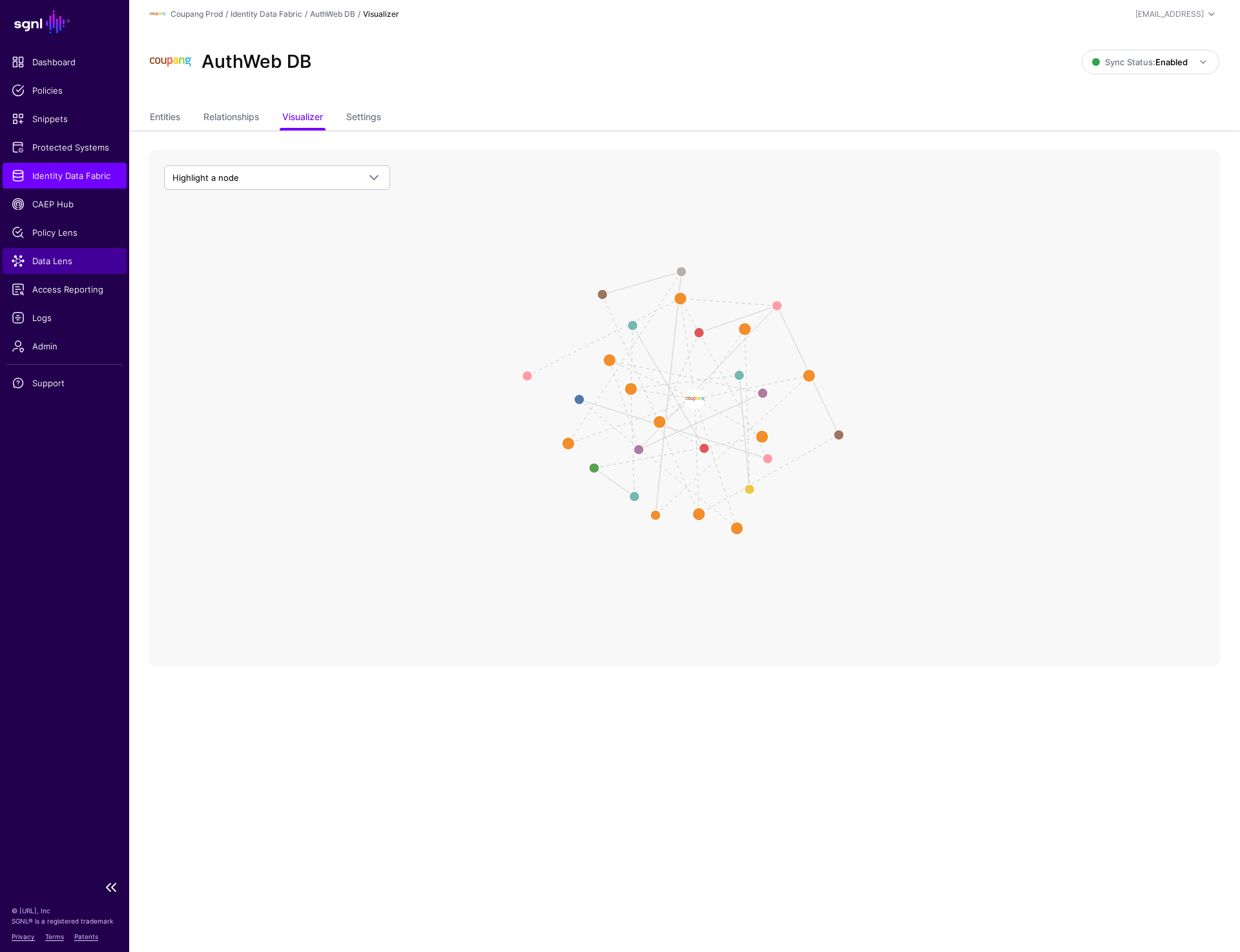
click at [40, 266] on span "Data Lens" at bounding box center [65, 260] width 106 height 13
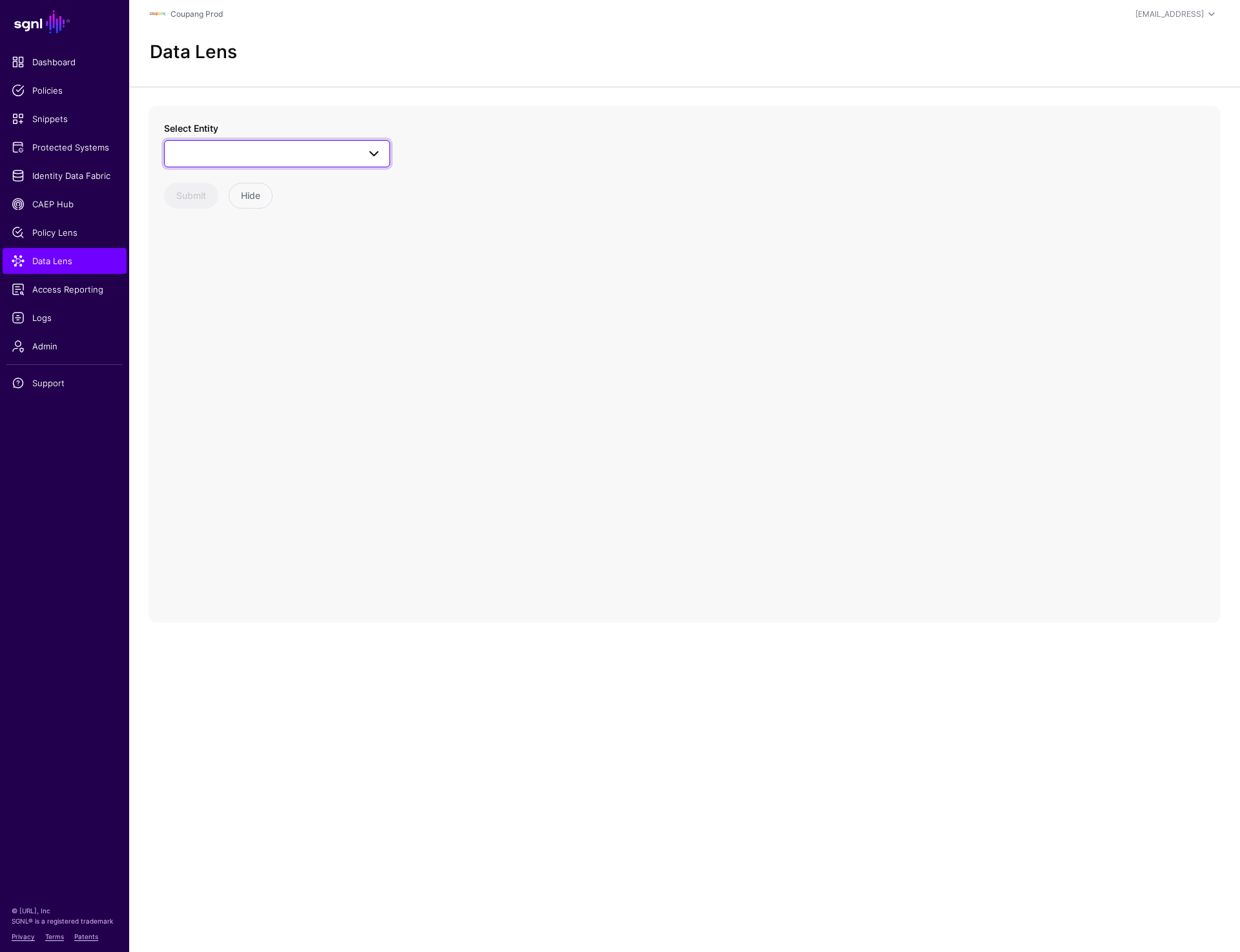
click at [311, 150] on span at bounding box center [277, 153] width 209 height 16
type input "***"
click at [215, 242] on button "Issue" at bounding box center [283, 251] width 213 height 21
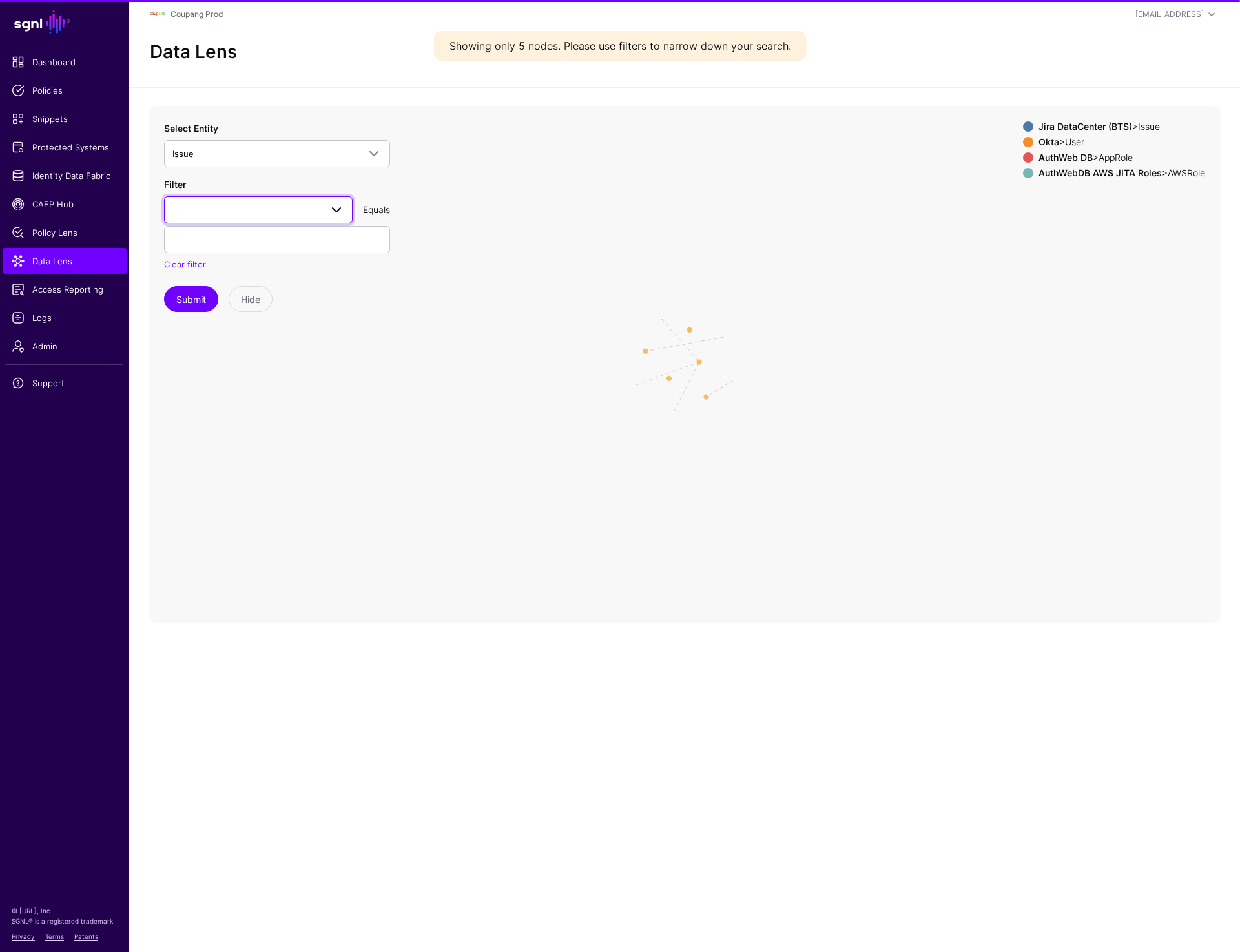
click at [325, 198] on link at bounding box center [258, 210] width 188 height 27
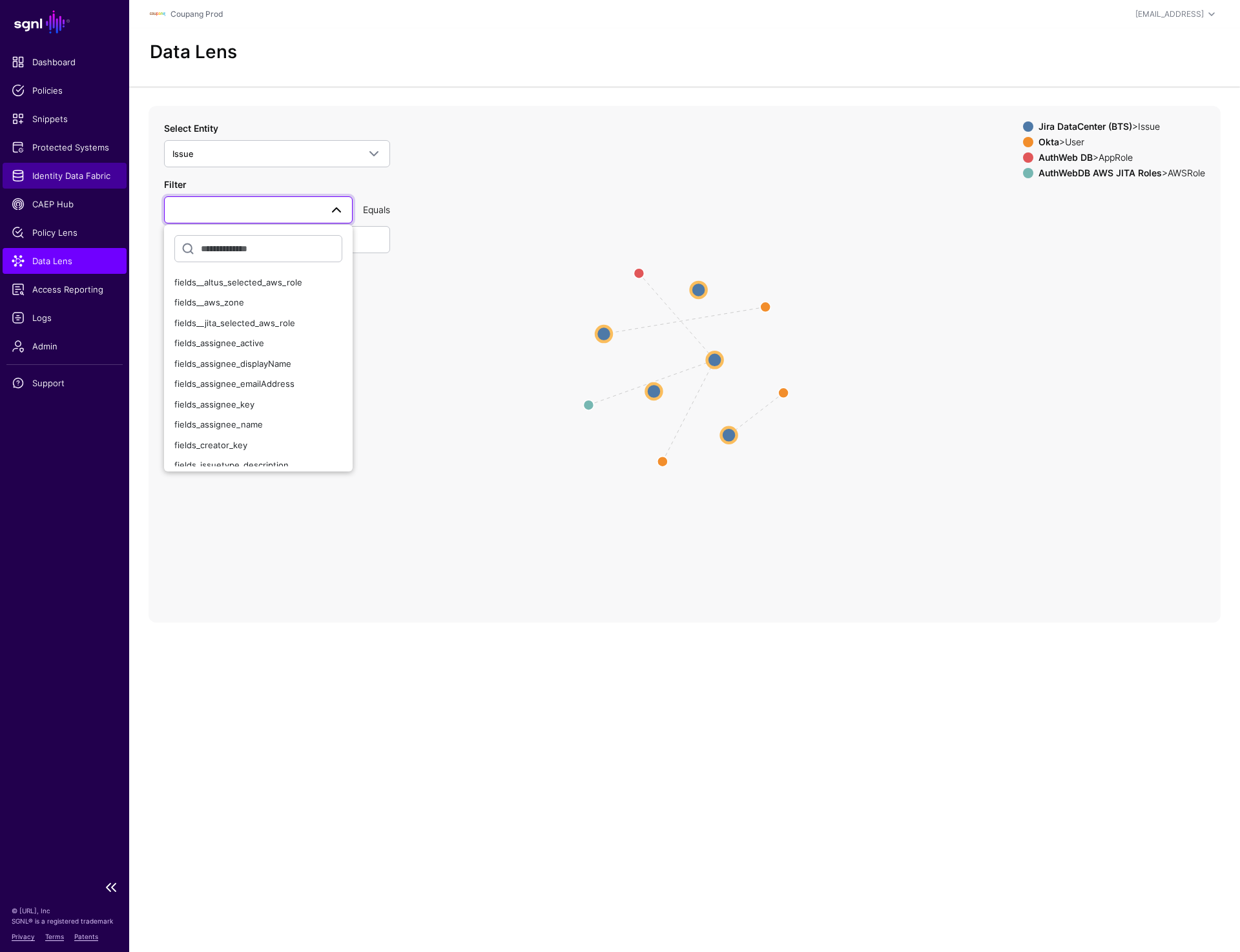
click at [65, 180] on span "Identity Data Fabric" at bounding box center [65, 175] width 106 height 13
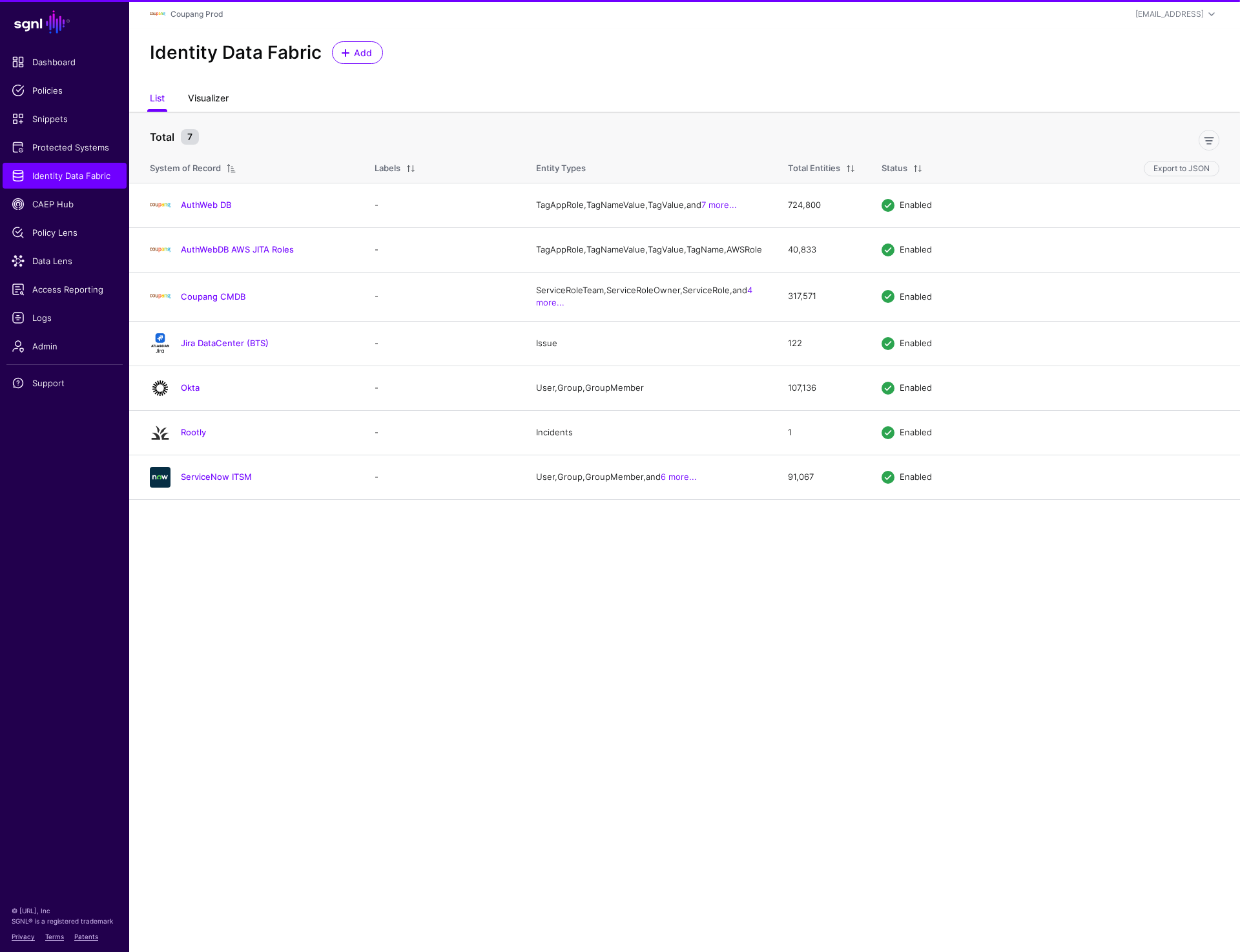
click at [213, 98] on link "Visualizer" at bounding box center [208, 99] width 41 height 24
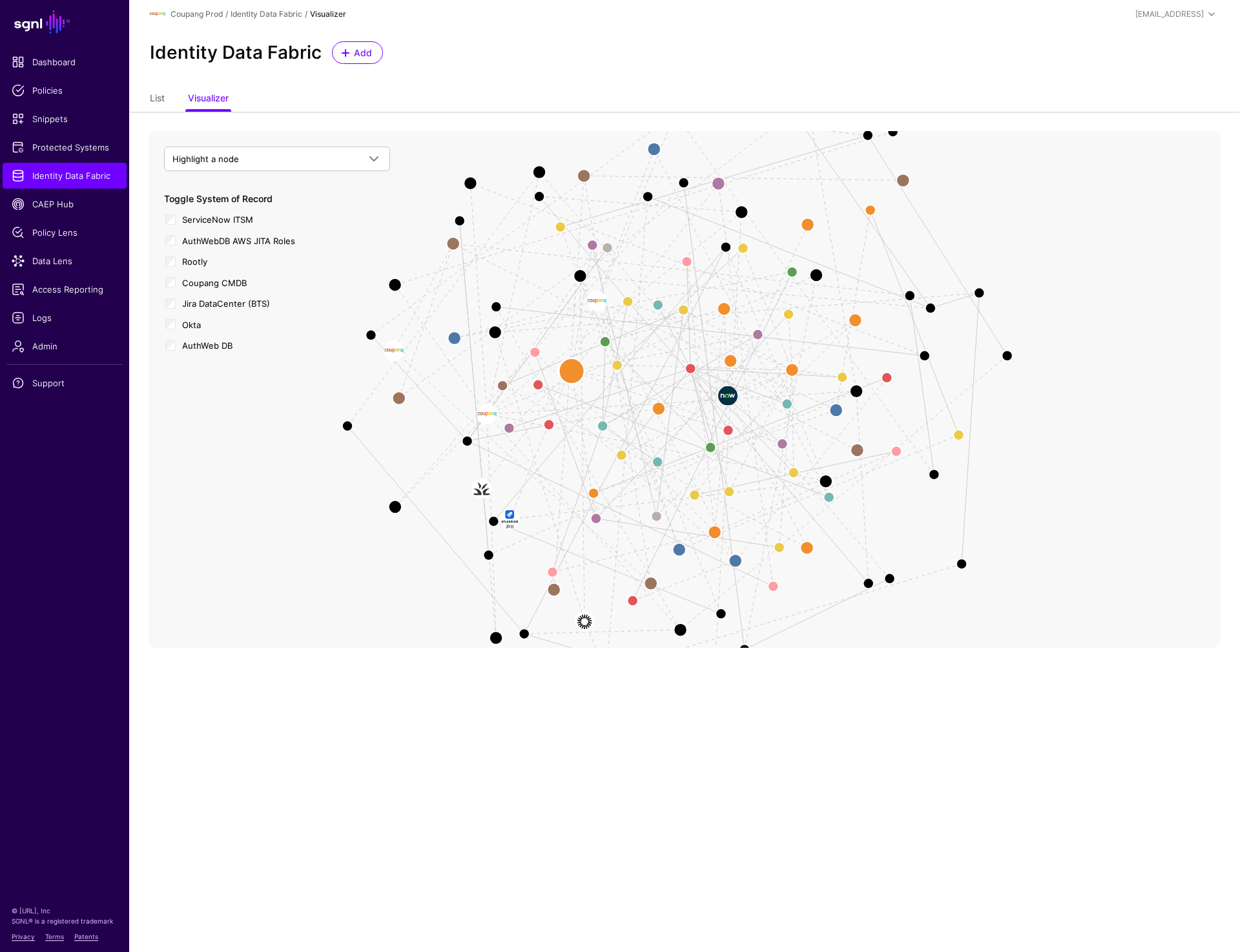
click at [573, 373] on circle at bounding box center [571, 371] width 26 height 26
